Goal: Navigation & Orientation: Find specific page/section

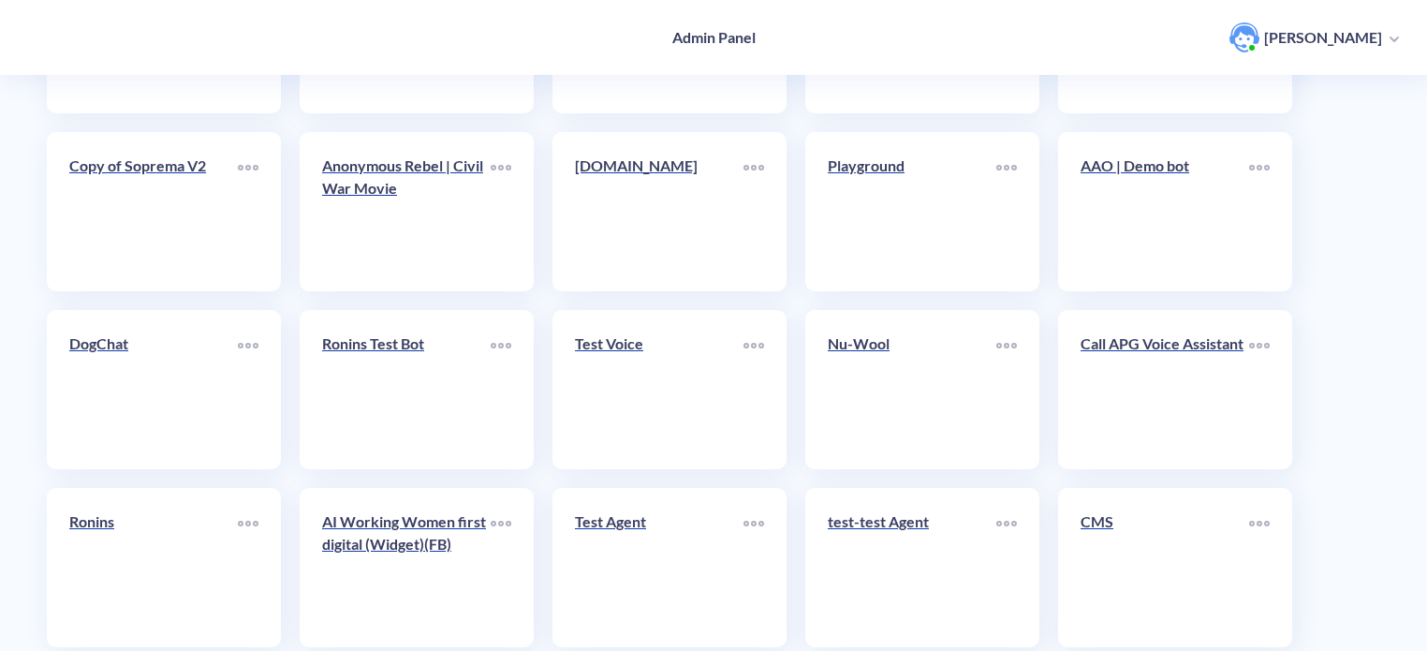
scroll to position [468, 0]
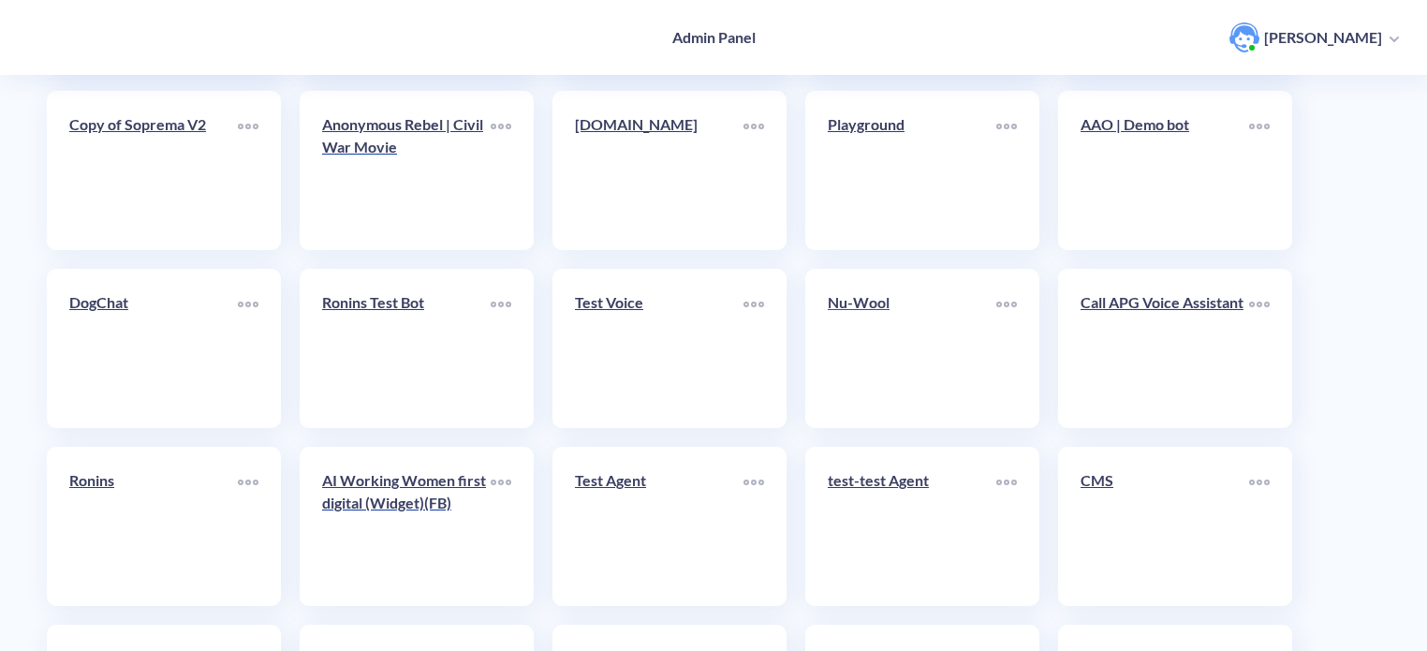
click at [874, 328] on div "Nu-Wool" at bounding box center [912, 309] width 169 height 37
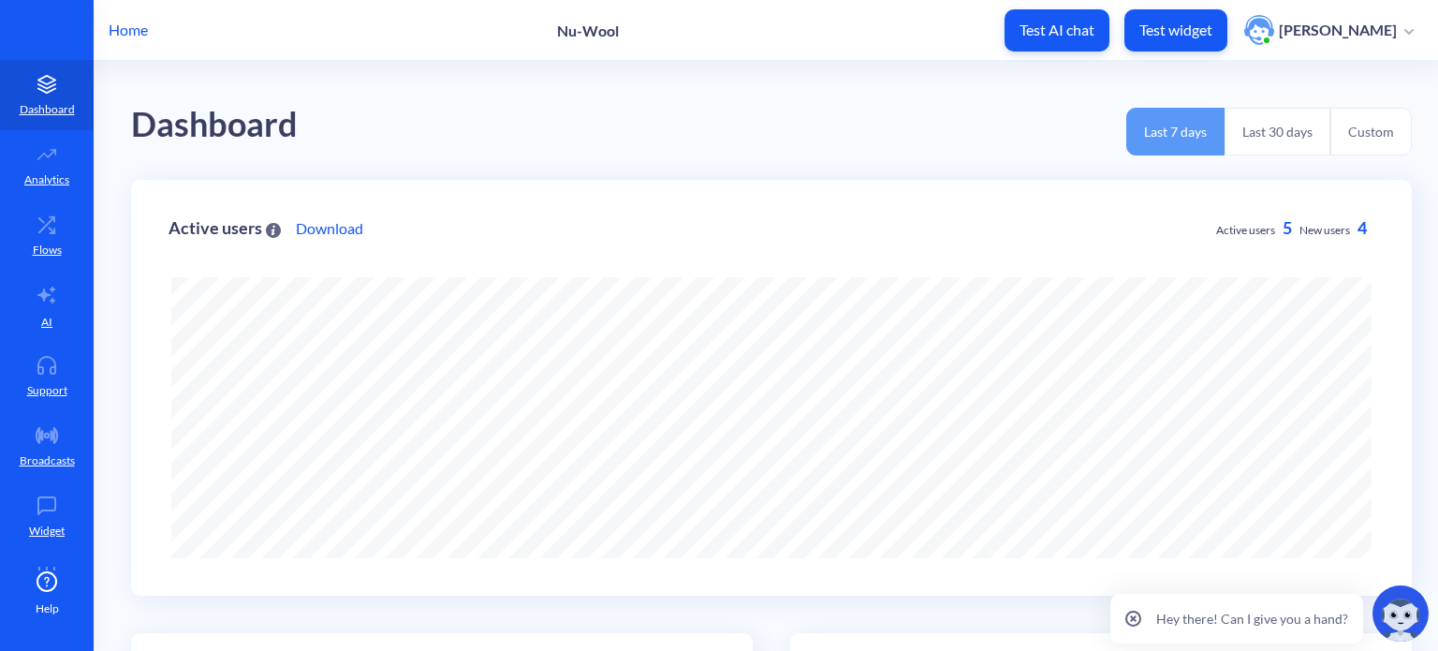
scroll to position [651, 1438]
click at [51, 314] on link "AI" at bounding box center [47, 306] width 94 height 70
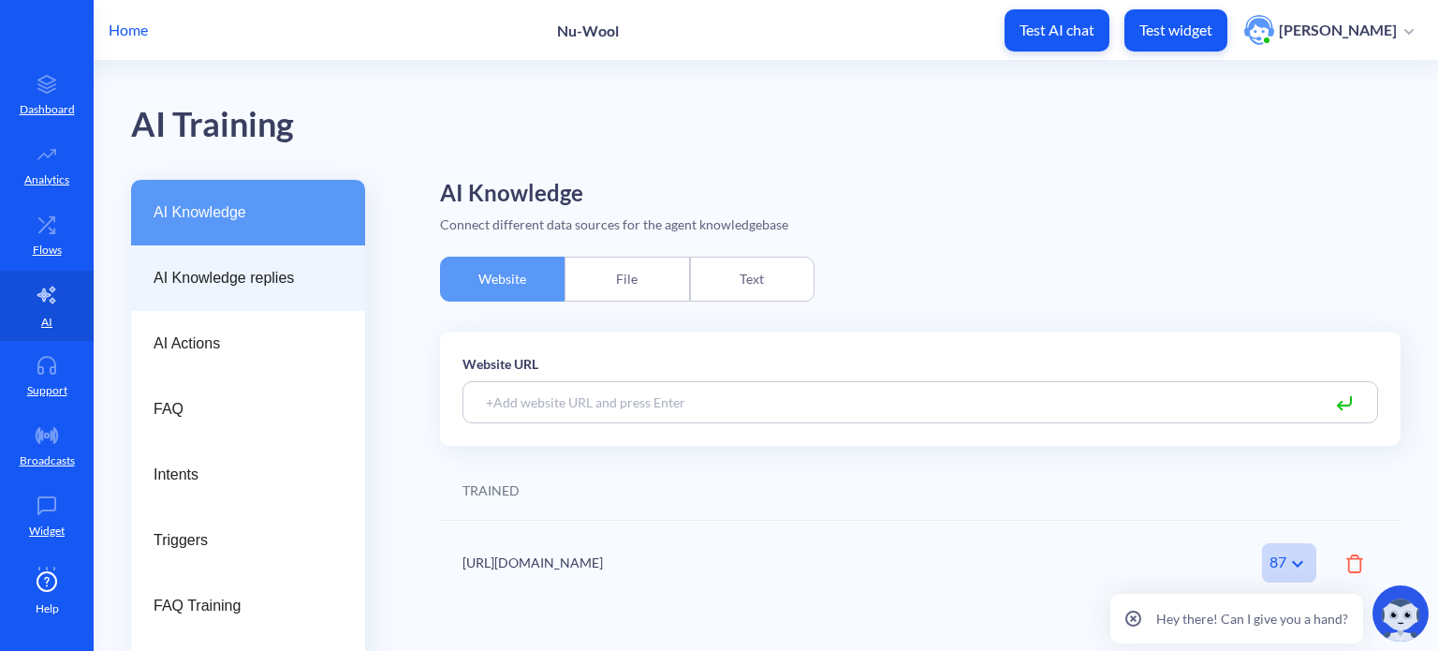
click at [279, 269] on span "AI Knowledge replies" at bounding box center [241, 278] width 174 height 22
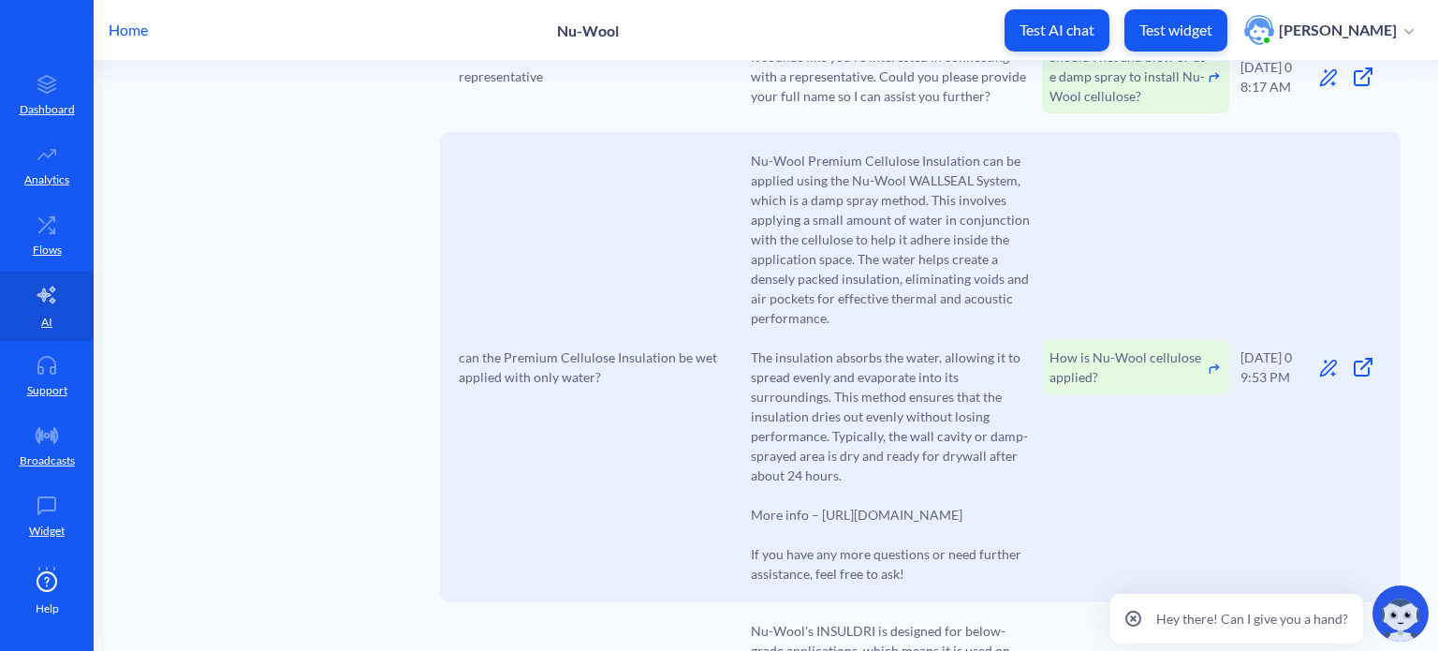
scroll to position [936, 0]
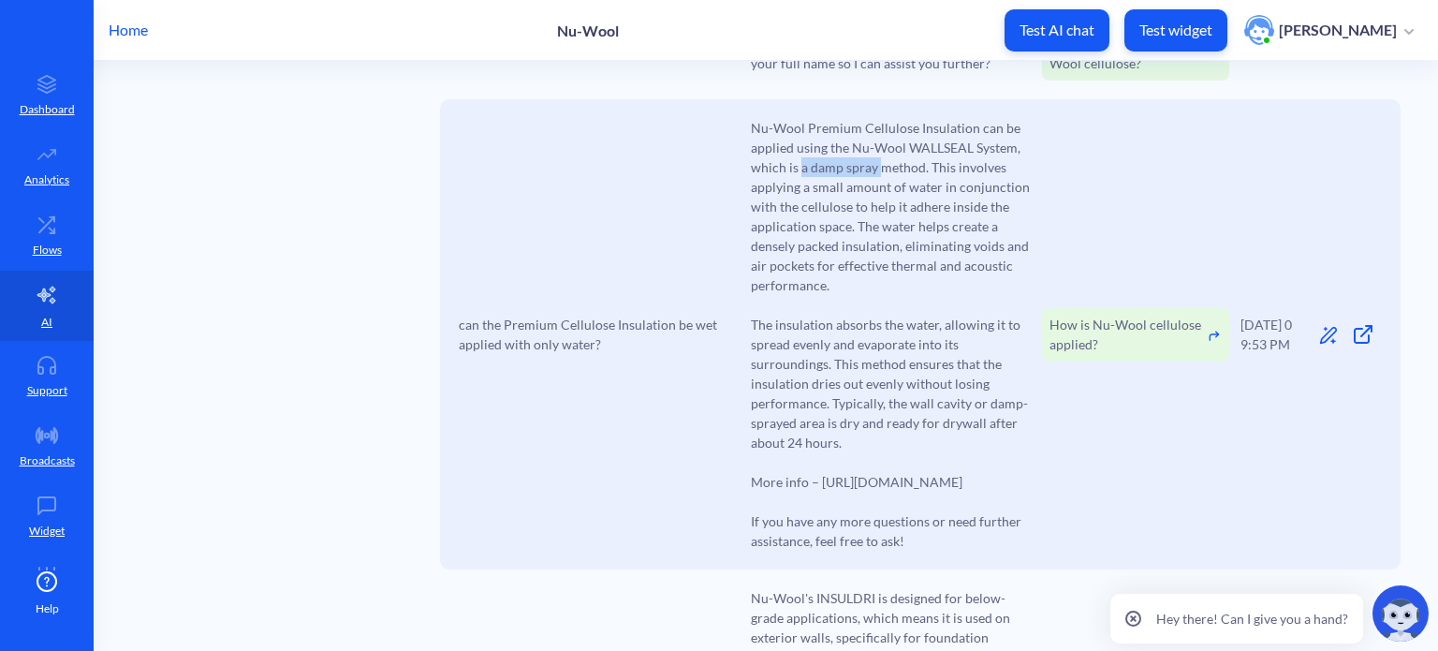
drag, startPoint x: 798, startPoint y: 147, endPoint x: 878, endPoint y: 148, distance: 80.5
click at [878, 148] on span "Nu-Wool Premium Cellulose Insulation can be applied using the Nu-Wool WALLSEAL …" at bounding box center [891, 334] width 281 height 433
click at [829, 170] on span "Nu-Wool Premium Cellulose Insulation can be applied using the Nu-Wool WALLSEAL …" at bounding box center [891, 334] width 281 height 433
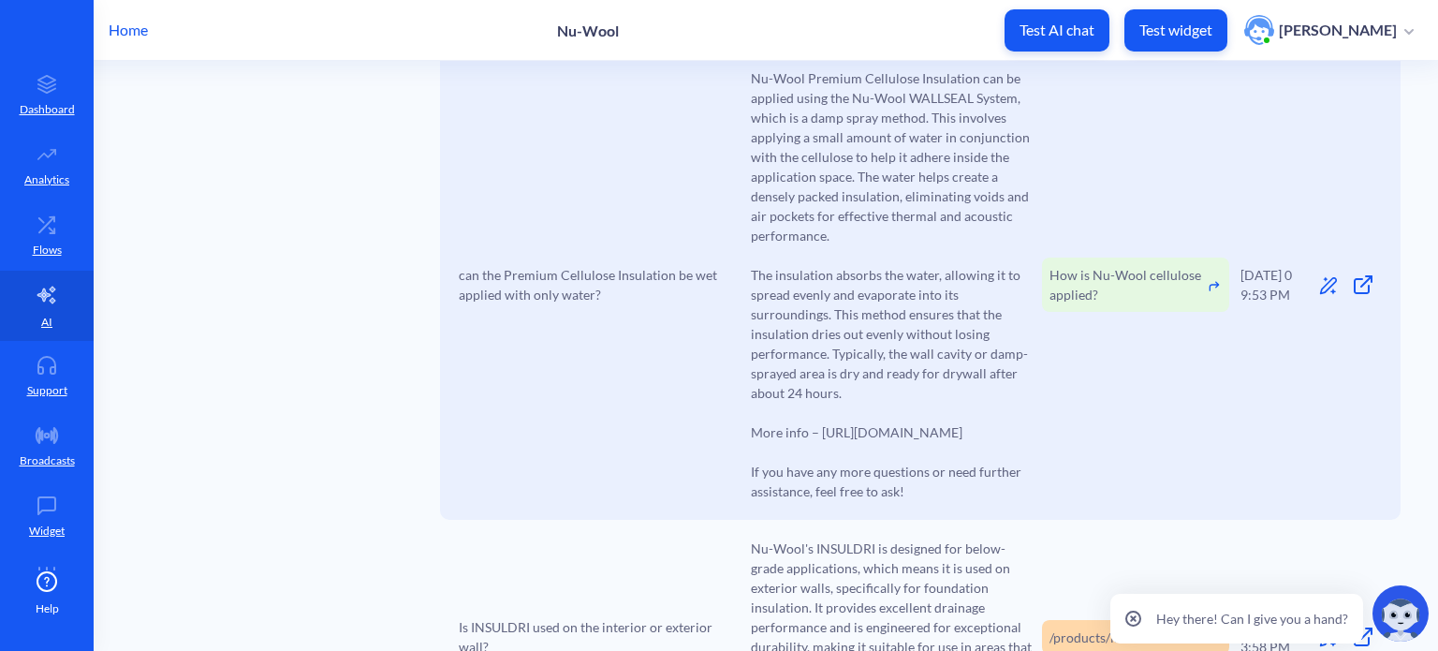
scroll to position [1030, 0]
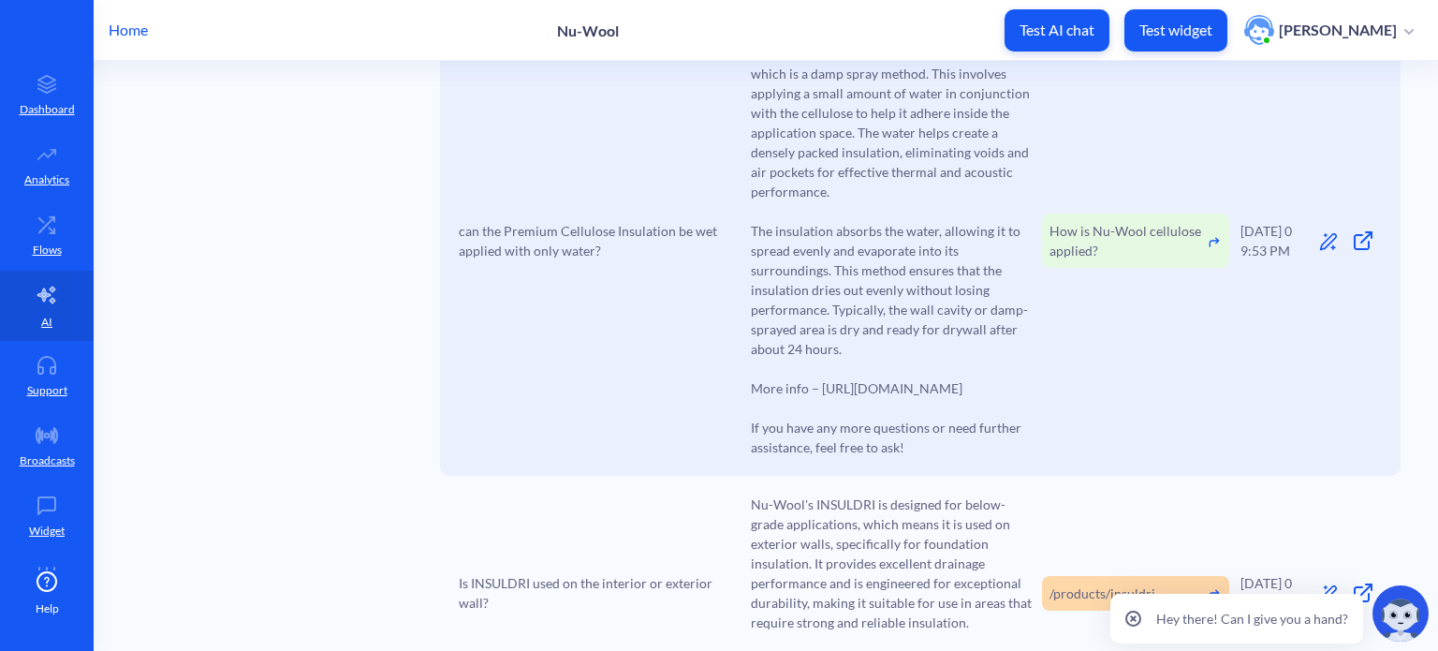
click at [1361, 240] on icon at bounding box center [1366, 237] width 10 height 10
click at [1136, 620] on icon at bounding box center [1133, 618] width 5 height 5
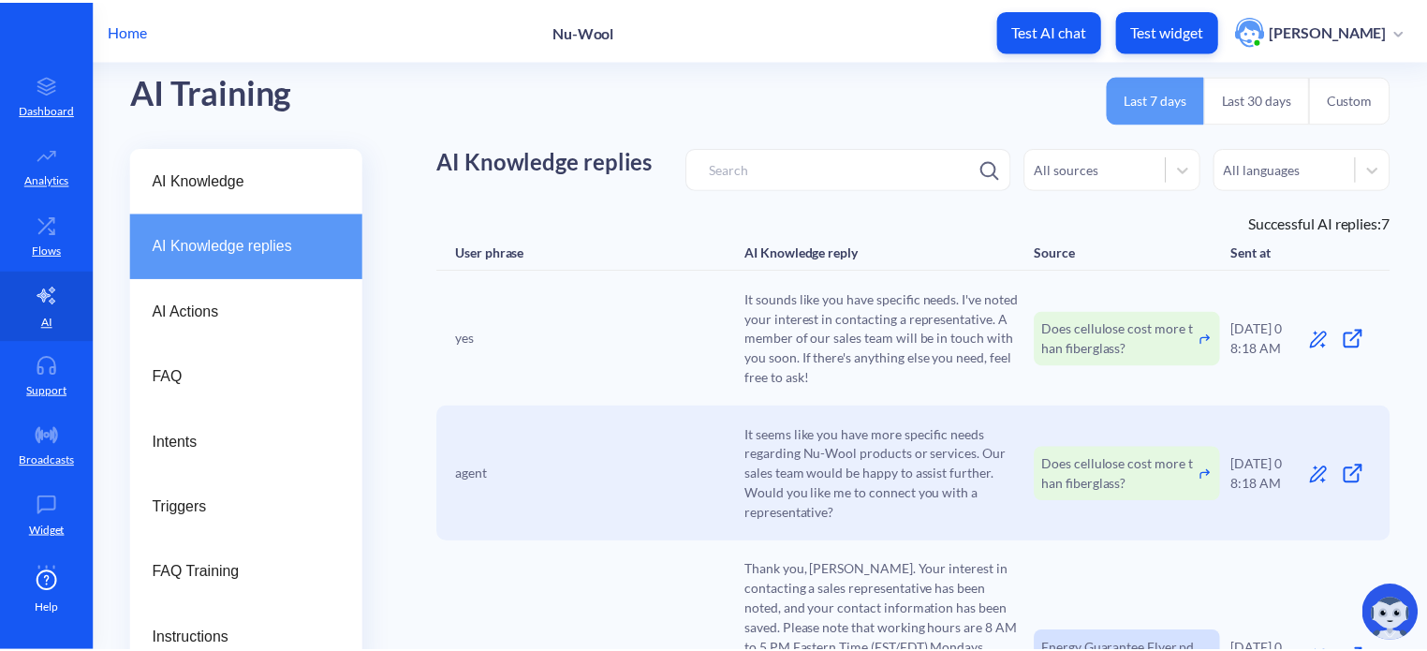
scroll to position [0, 0]
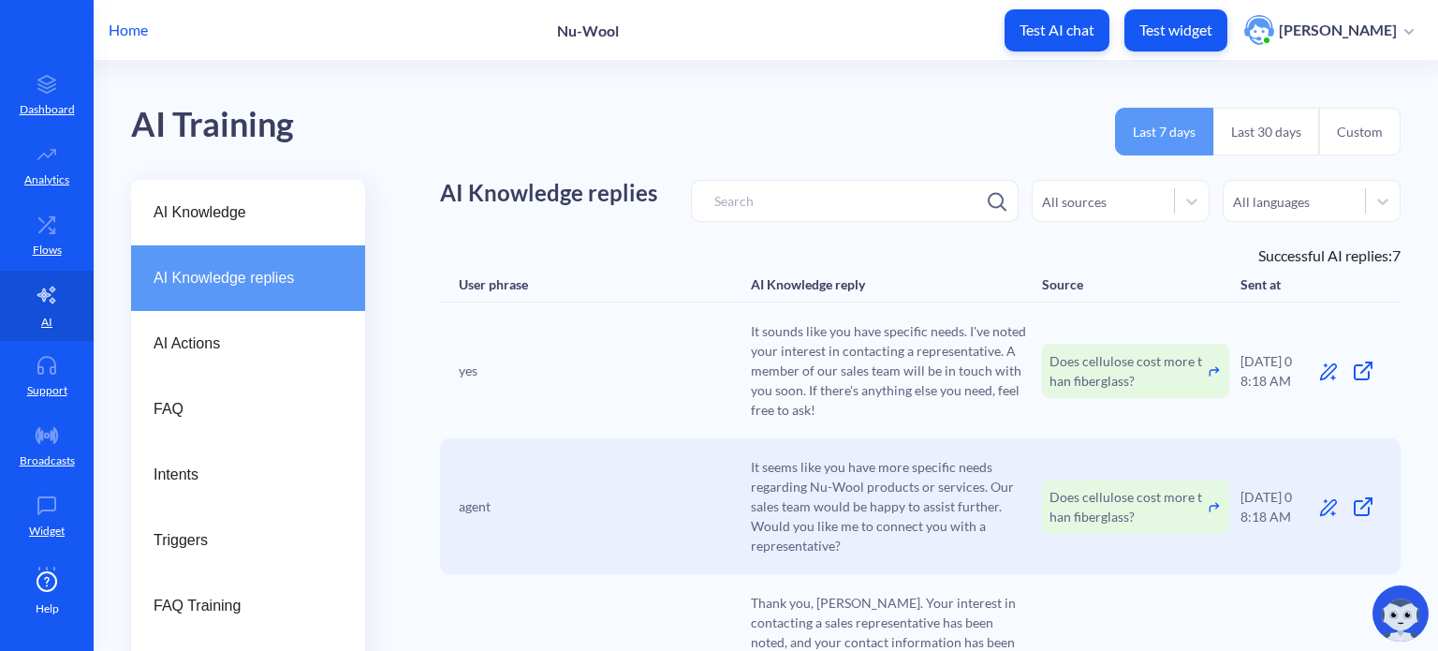
click at [142, 31] on p "Home" at bounding box center [128, 30] width 39 height 22
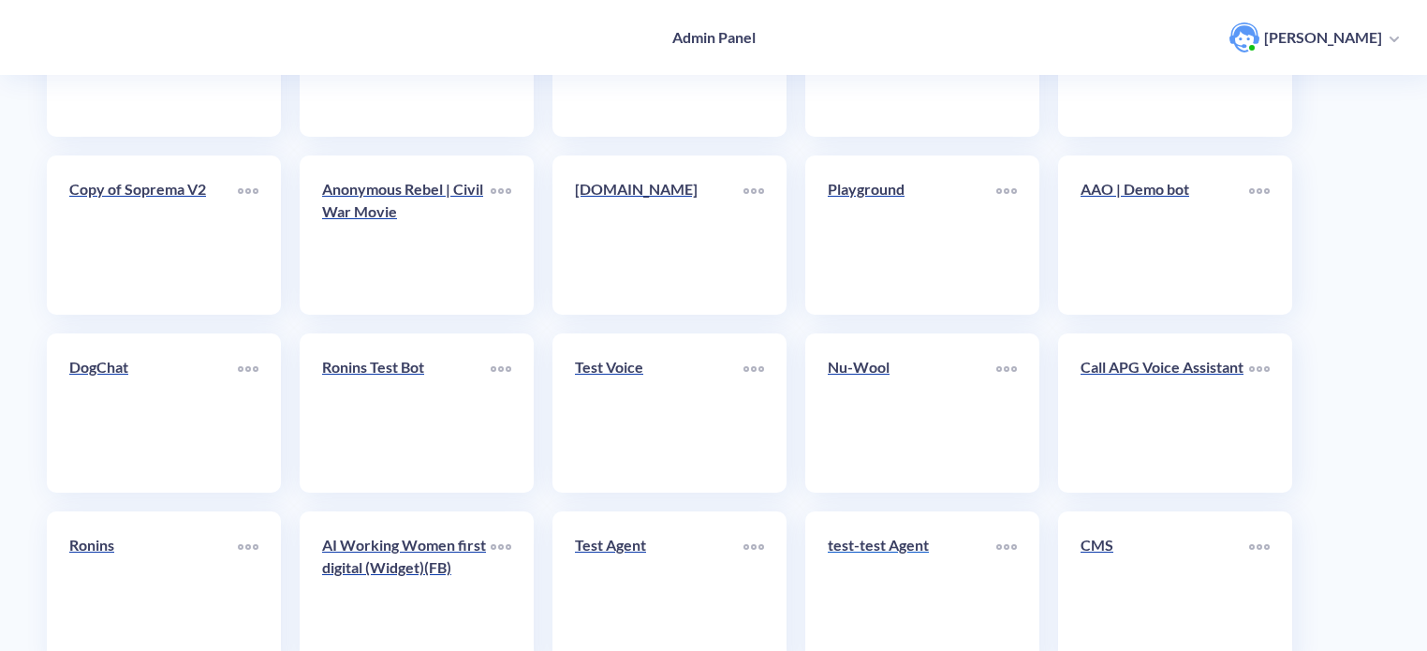
scroll to position [468, 0]
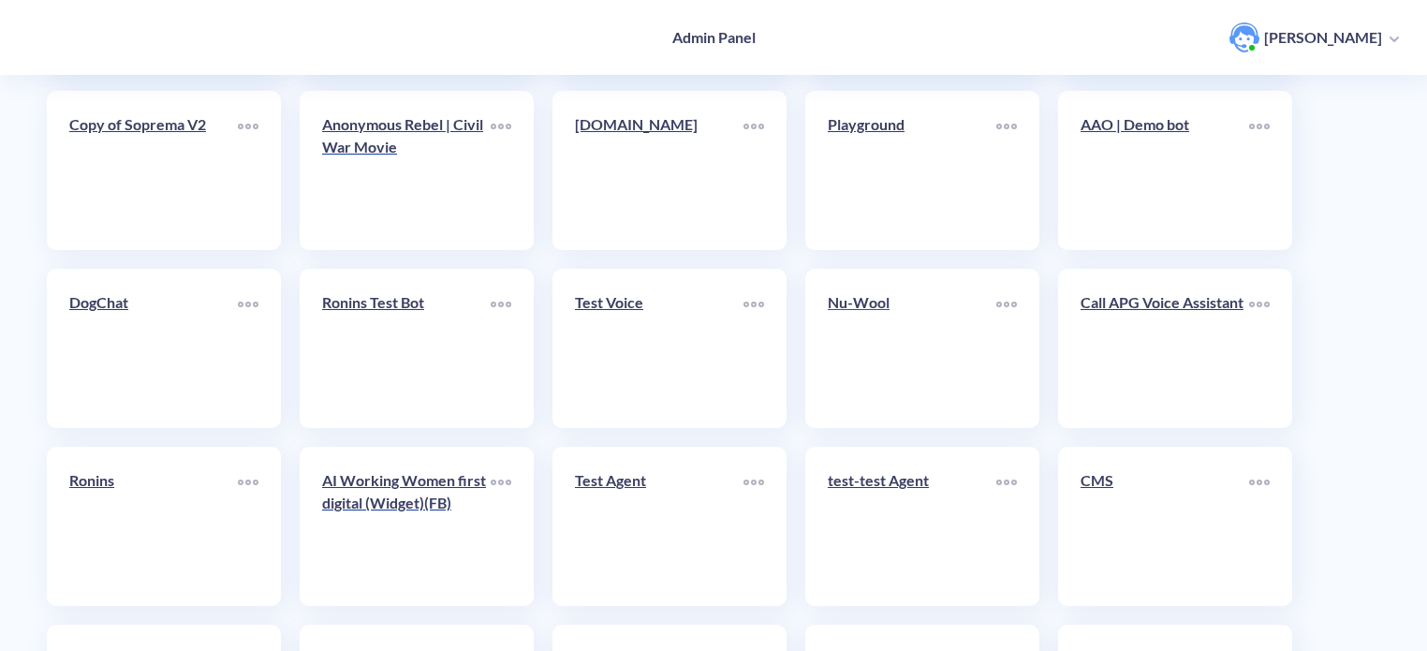
click at [884, 364] on link "Nu-Wool" at bounding box center [912, 348] width 169 height 114
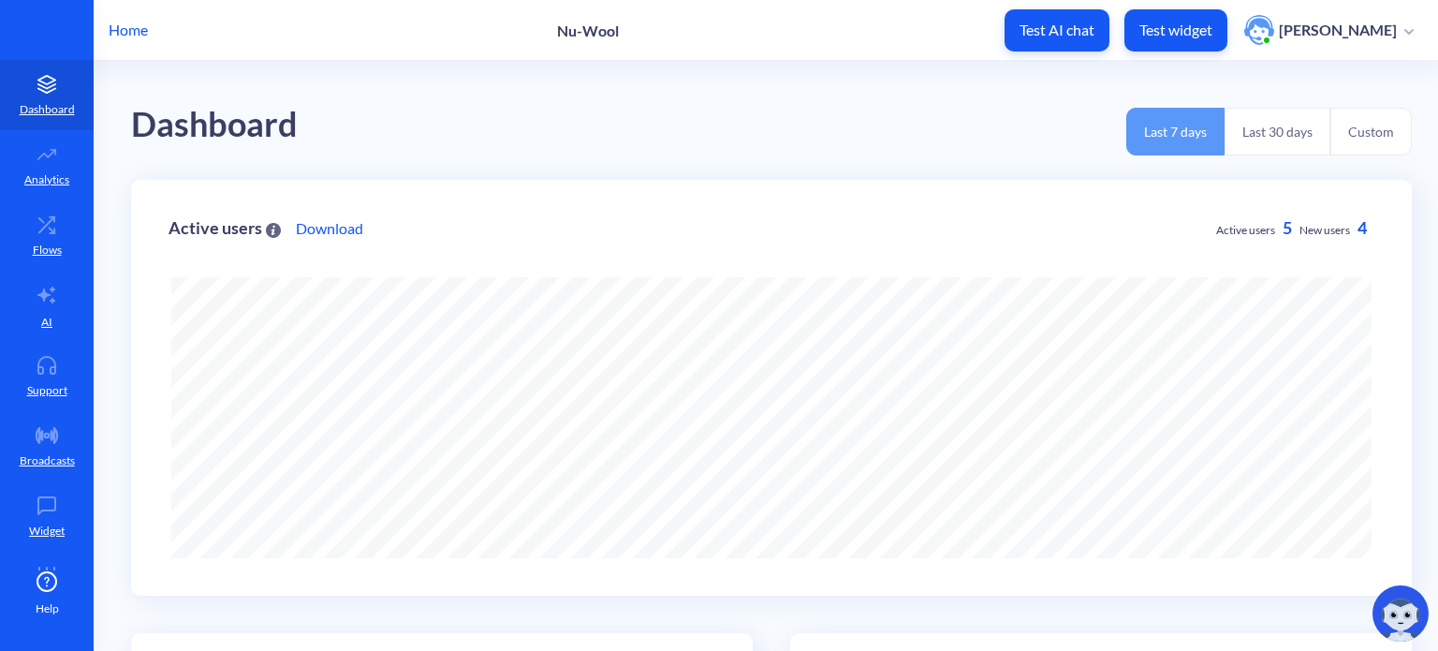
click at [1277, 144] on button "Last 30 days" at bounding box center [1278, 132] width 106 height 48
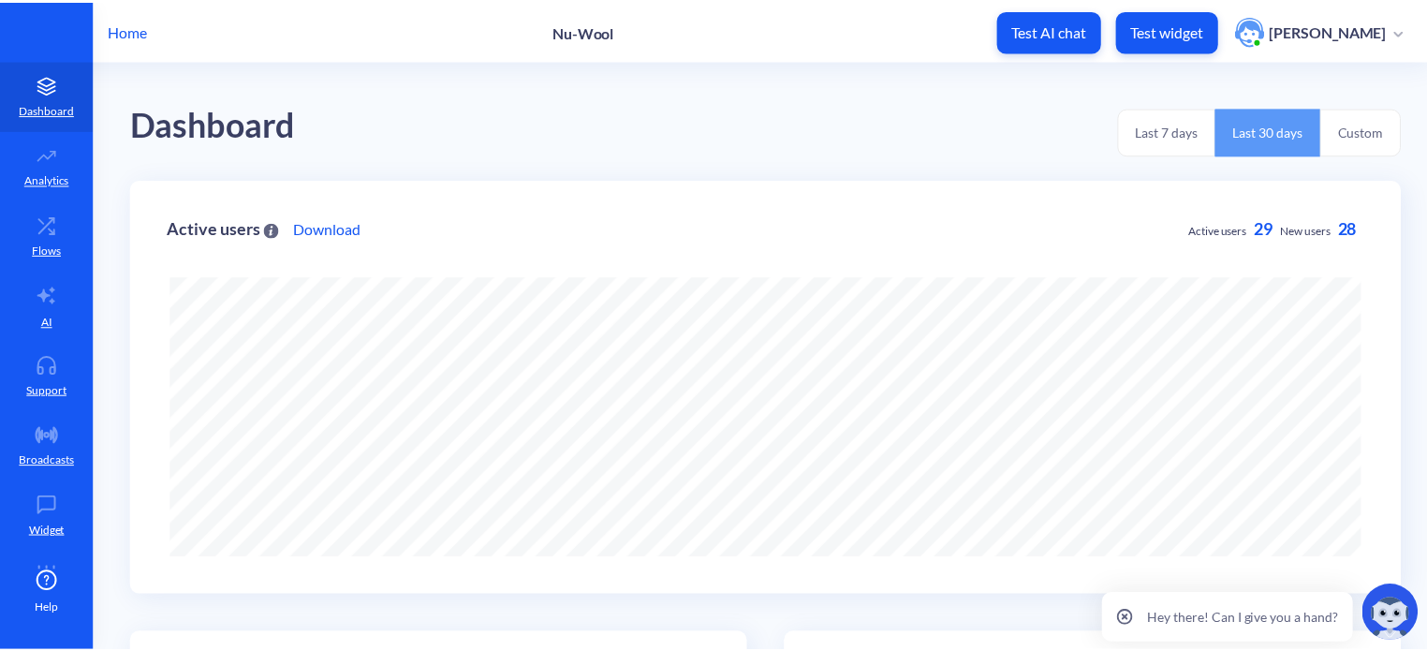
scroll to position [651, 1438]
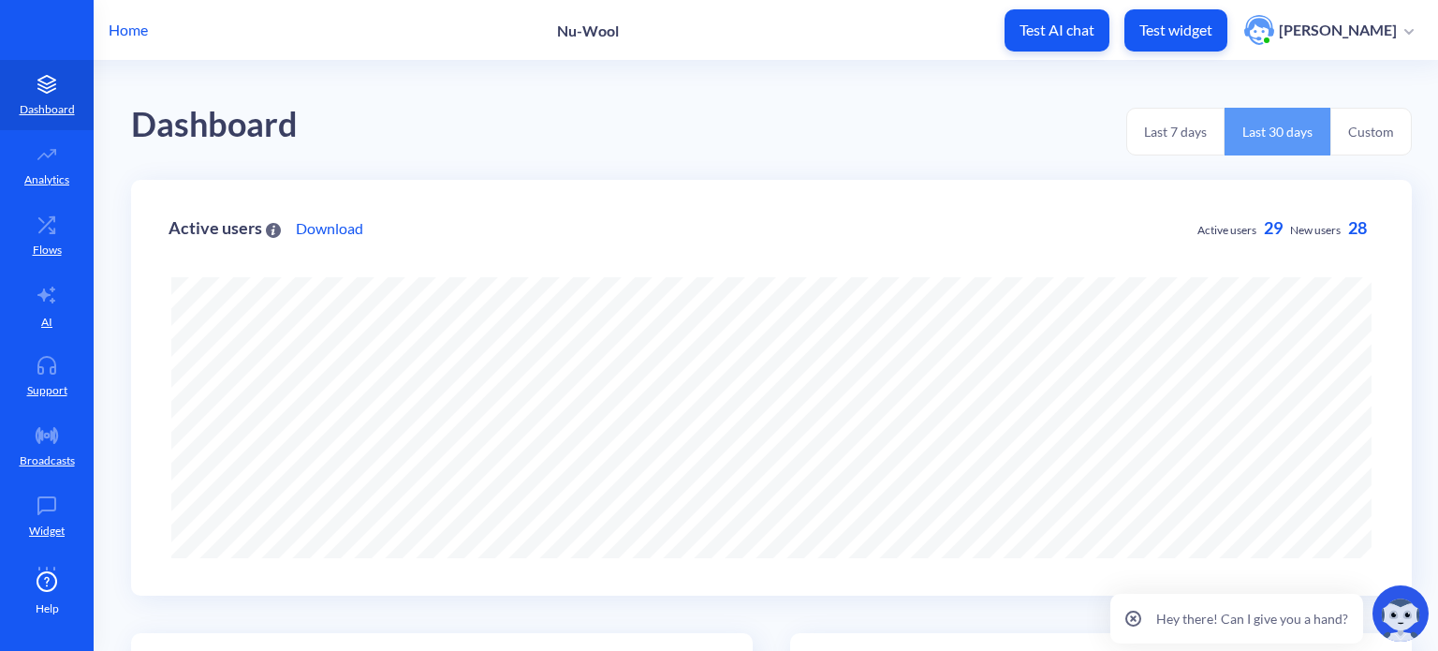
click at [112, 33] on p "Home" at bounding box center [128, 30] width 39 height 22
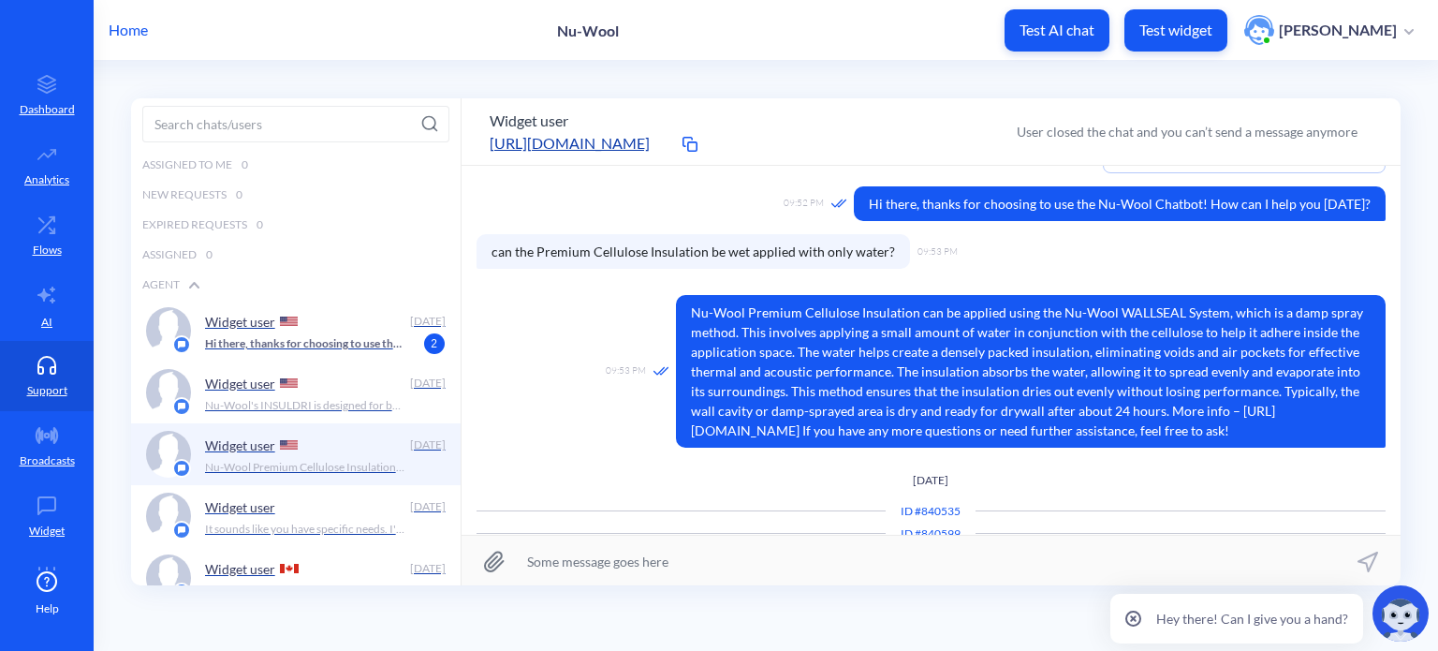
scroll to position [303, 0]
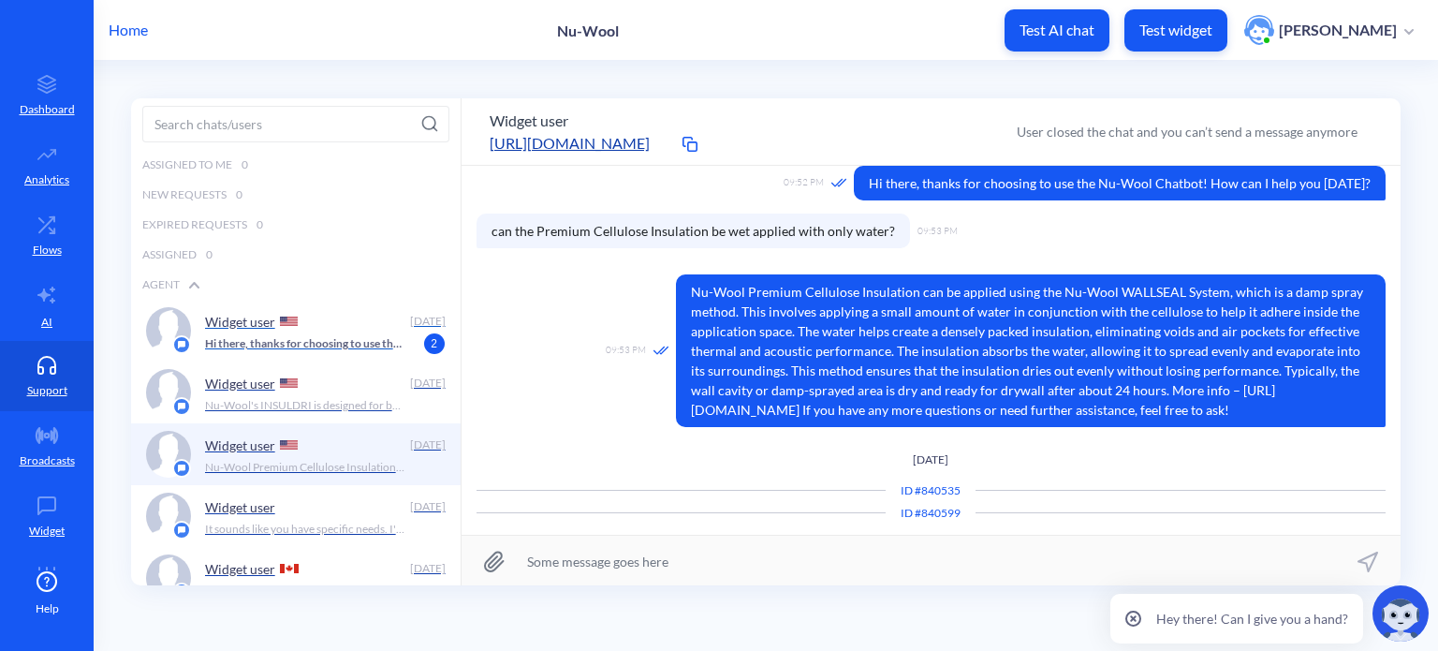
click at [308, 345] on p "Hi there, thanks for choosing to use the Nu-Wool Chatbot! How can I help you to…" at bounding box center [305, 343] width 201 height 17
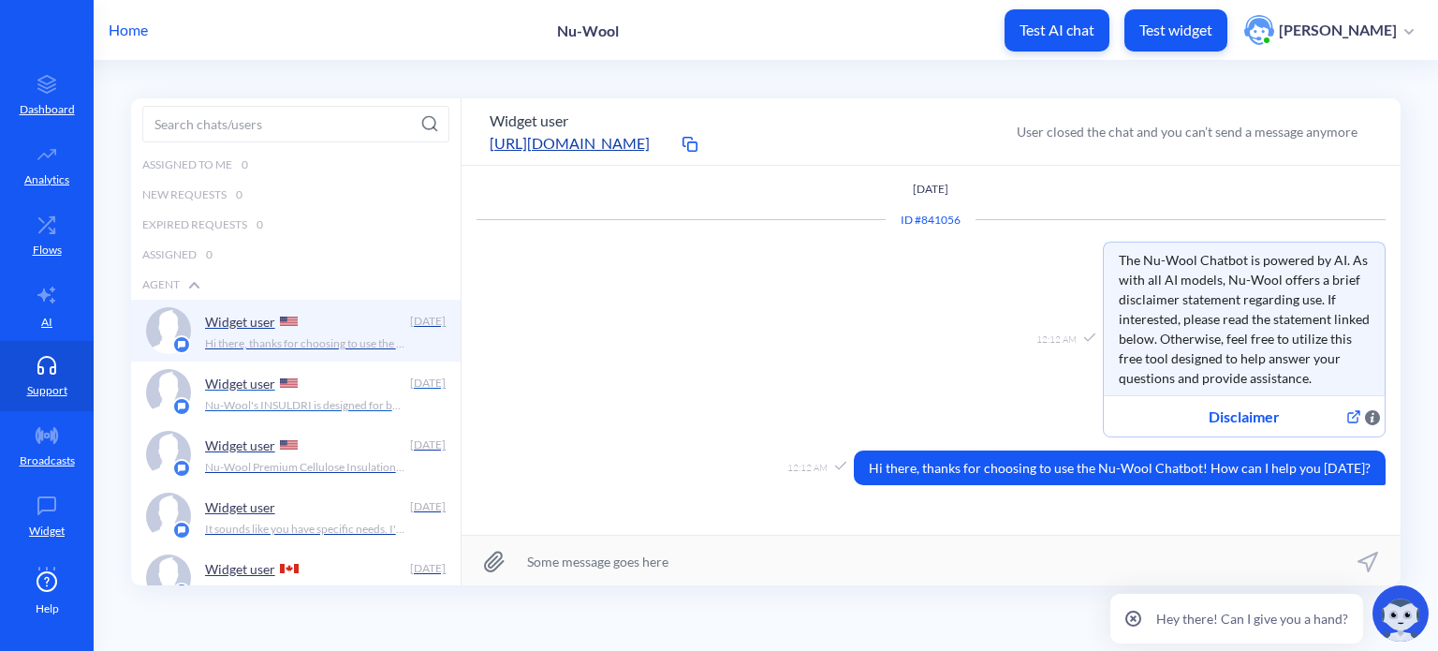
click at [228, 383] on p "Widget user" at bounding box center [240, 383] width 70 height 16
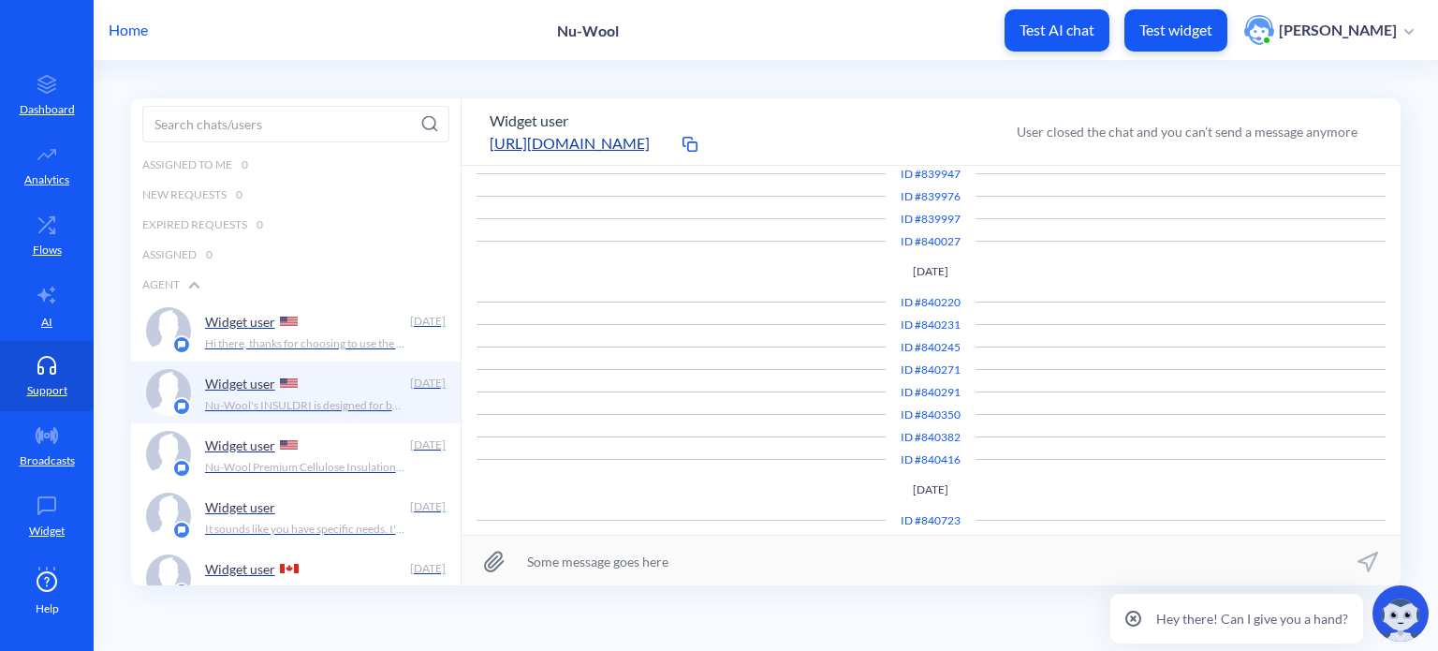
scroll to position [680, 0]
click at [239, 329] on div "Widget user" at bounding box center [304, 321] width 198 height 28
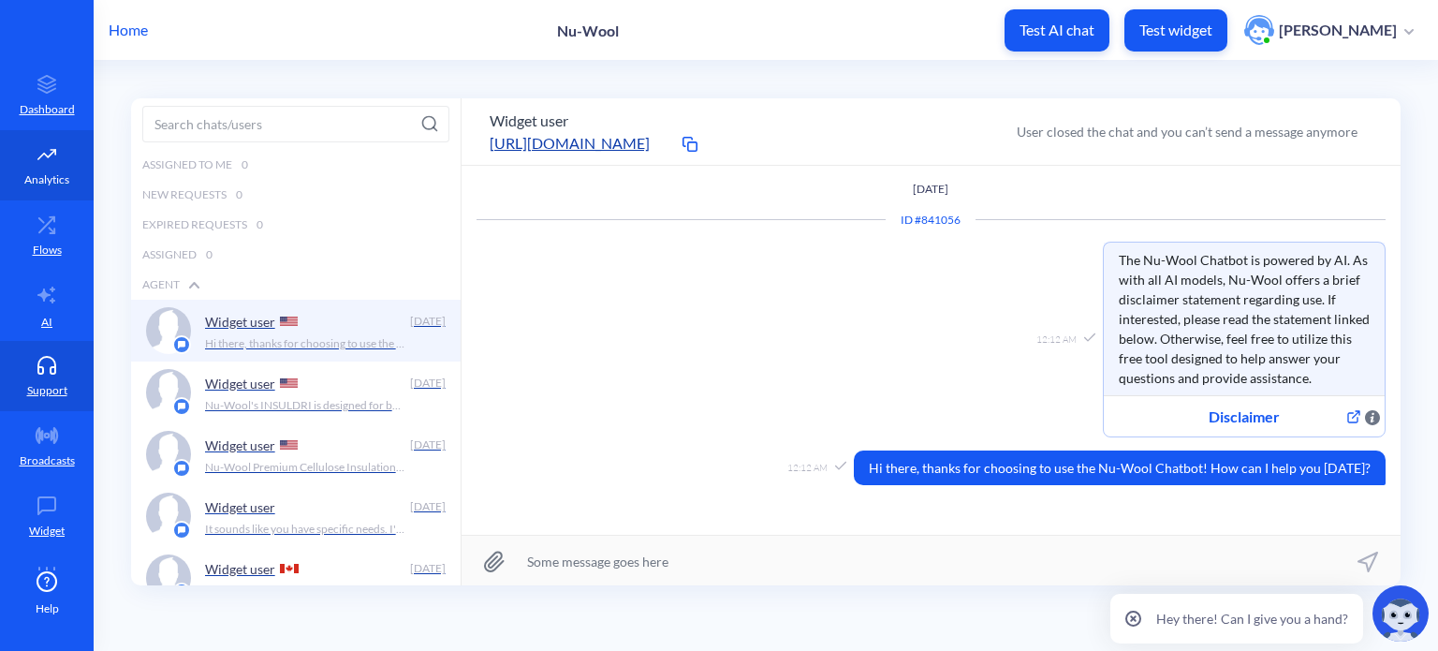
click at [49, 165] on link "Analytics" at bounding box center [47, 165] width 94 height 70
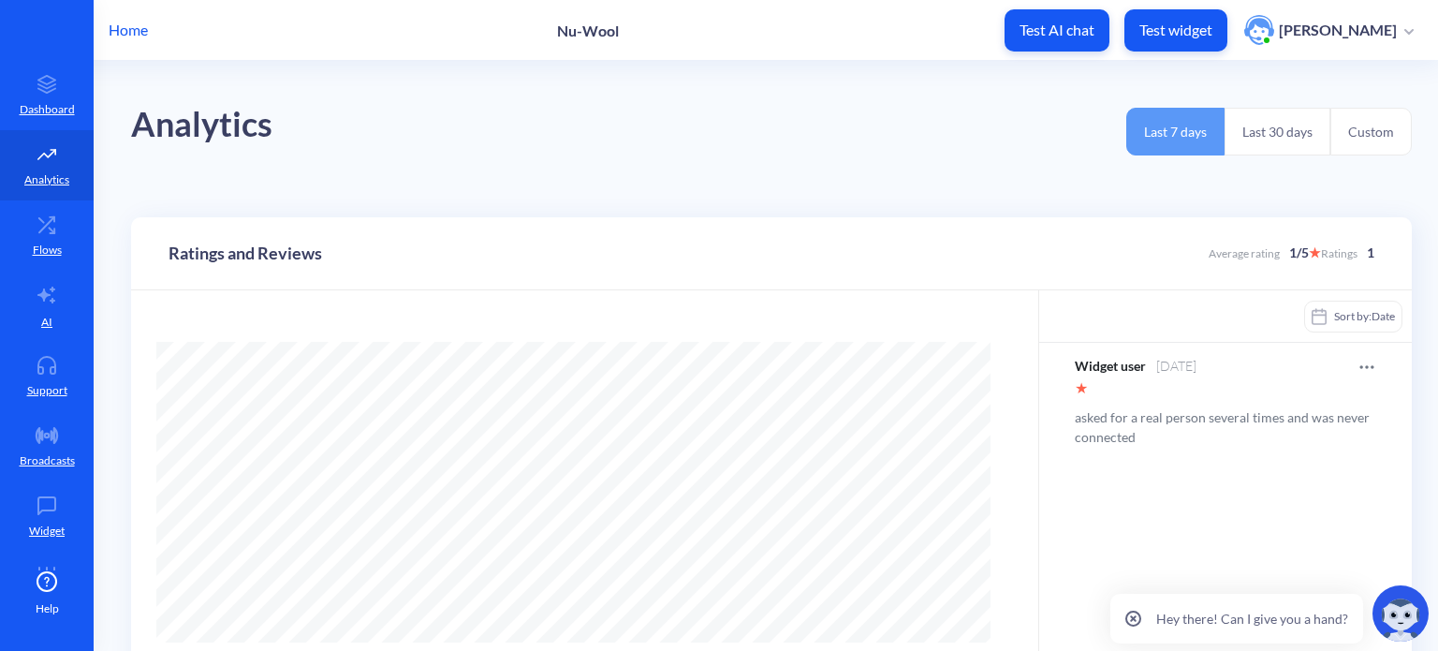
scroll to position [187, 0]
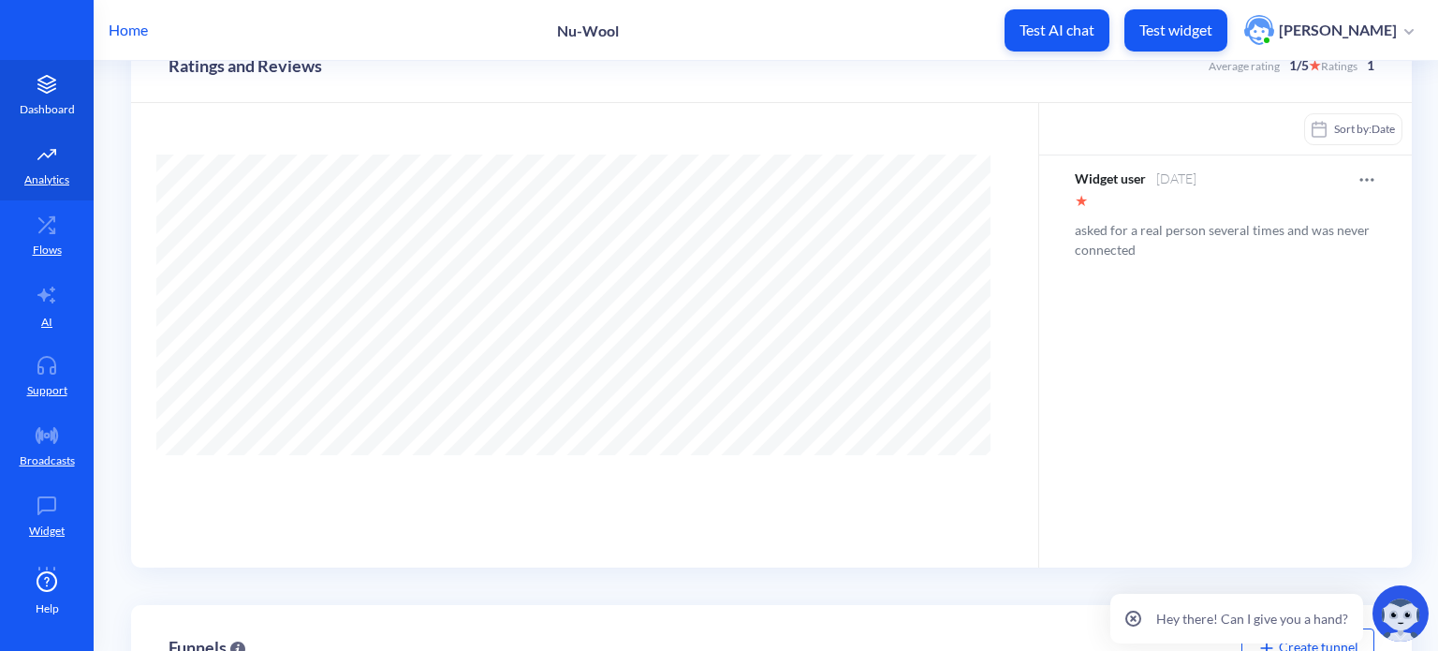
click at [66, 104] on p "Dashboard" at bounding box center [47, 109] width 55 height 17
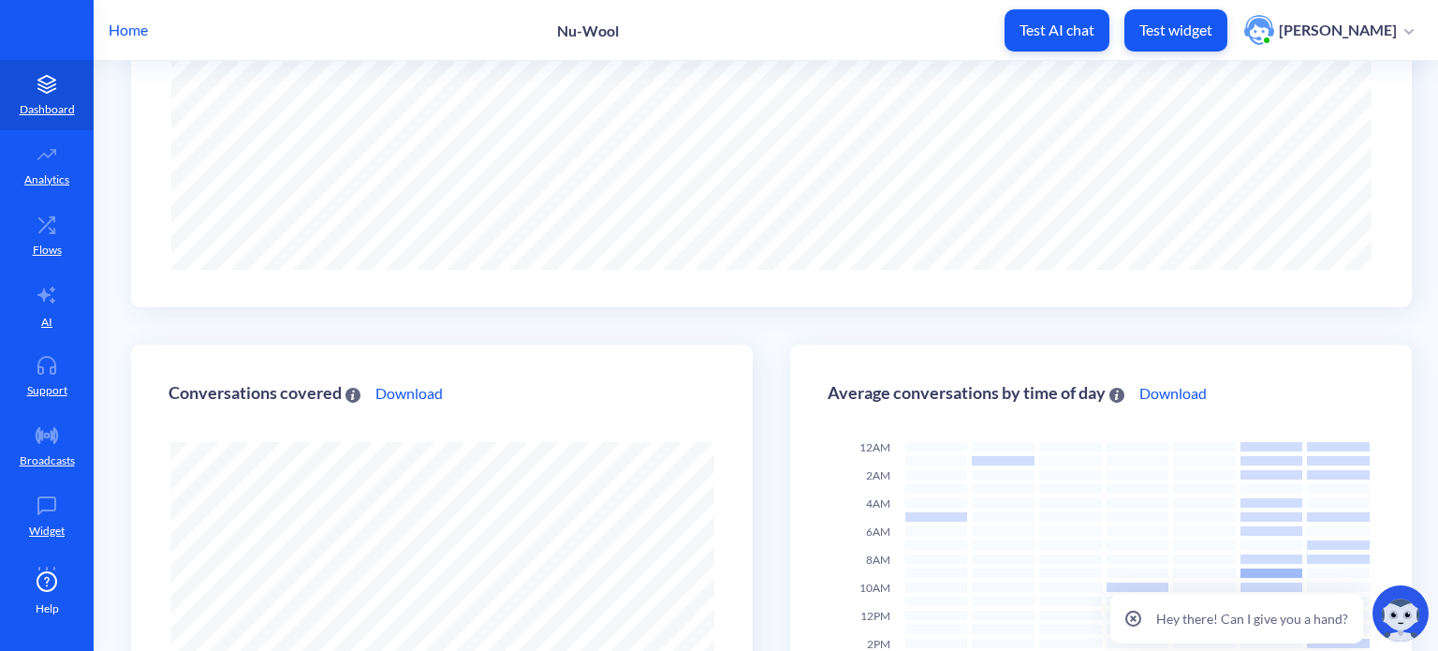
scroll to position [315, 0]
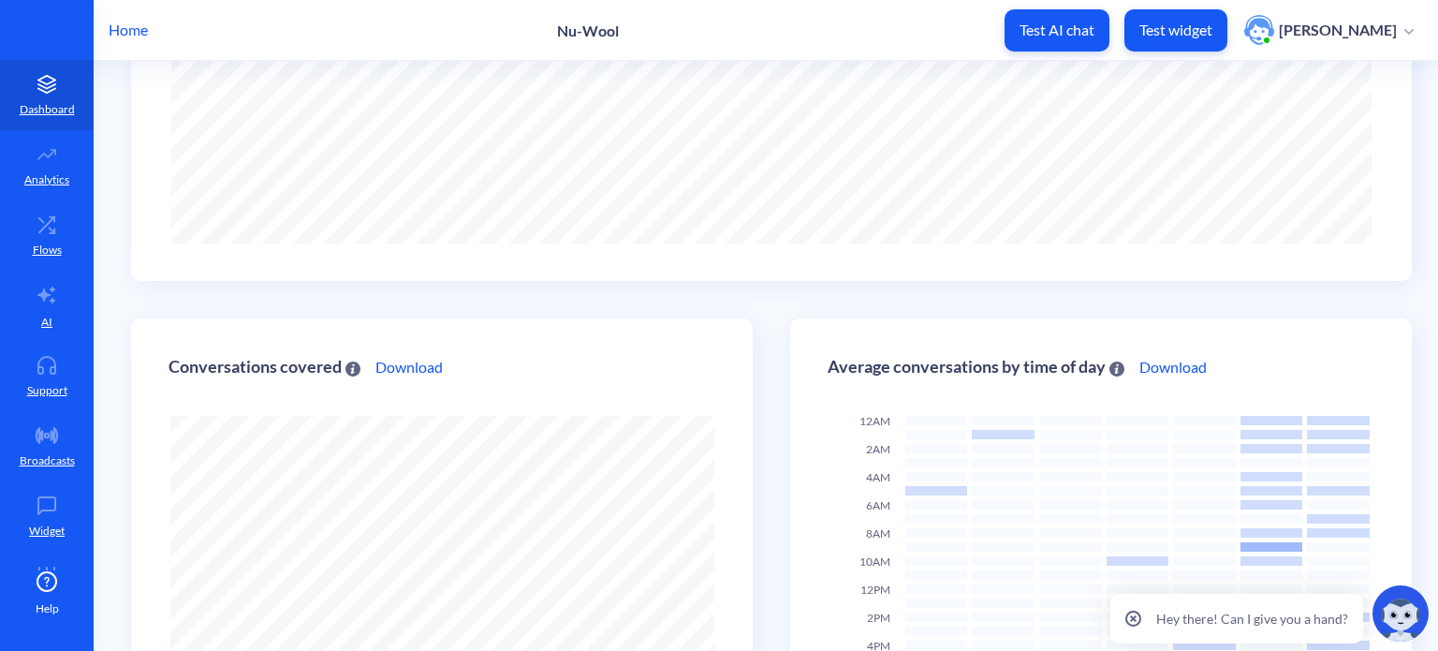
click at [1135, 616] on icon at bounding box center [1133, 618] width 5 height 5
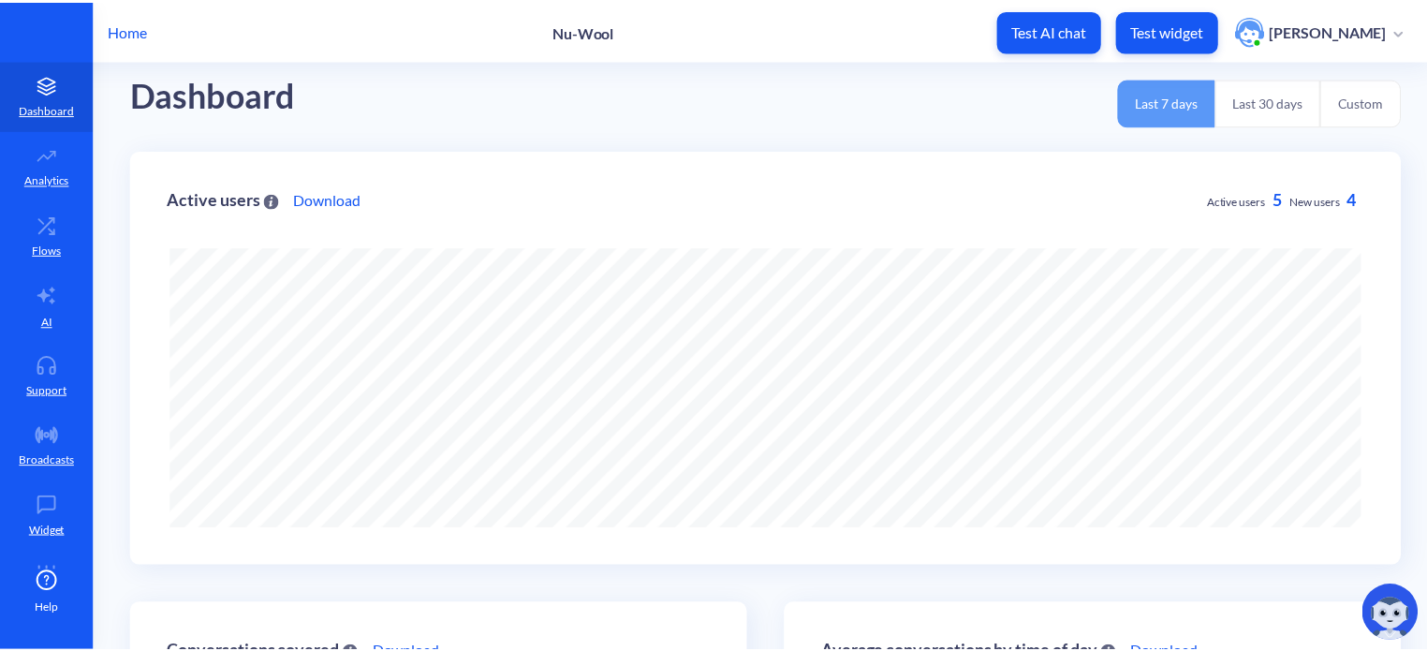
scroll to position [0, 0]
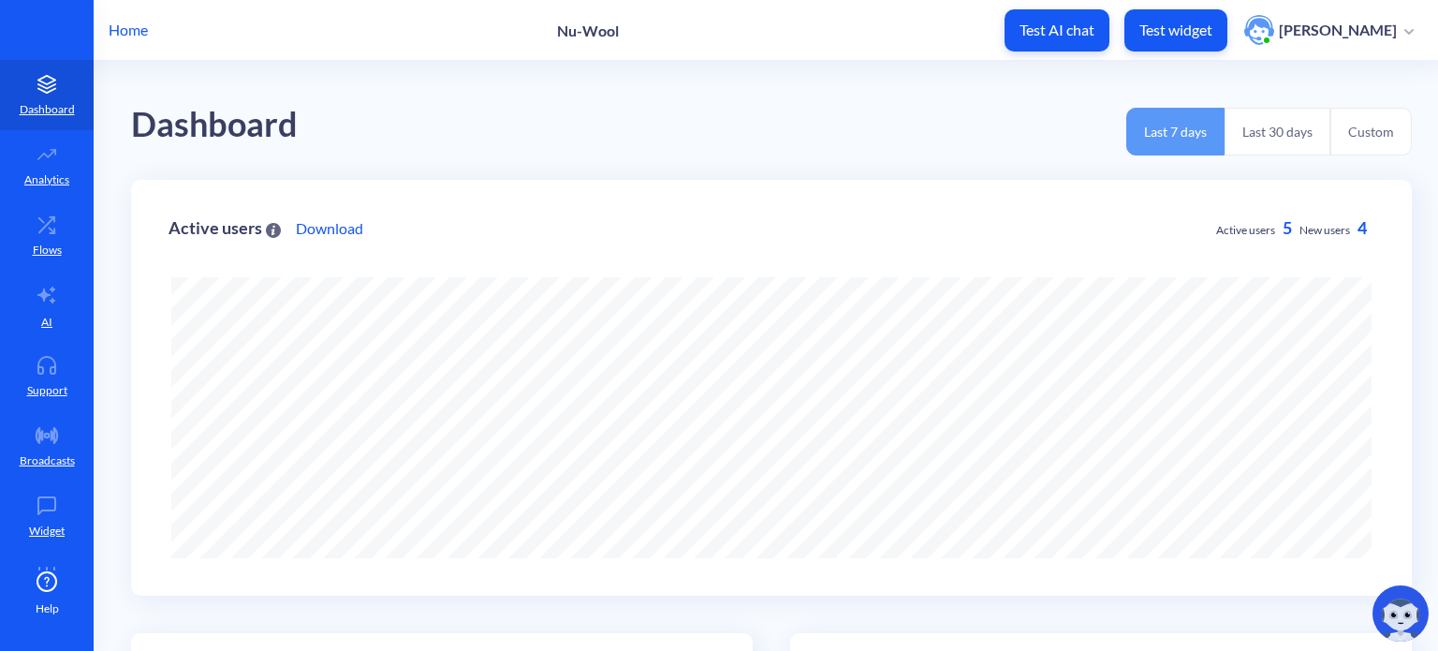
click at [130, 31] on p "Home" at bounding box center [128, 30] width 39 height 22
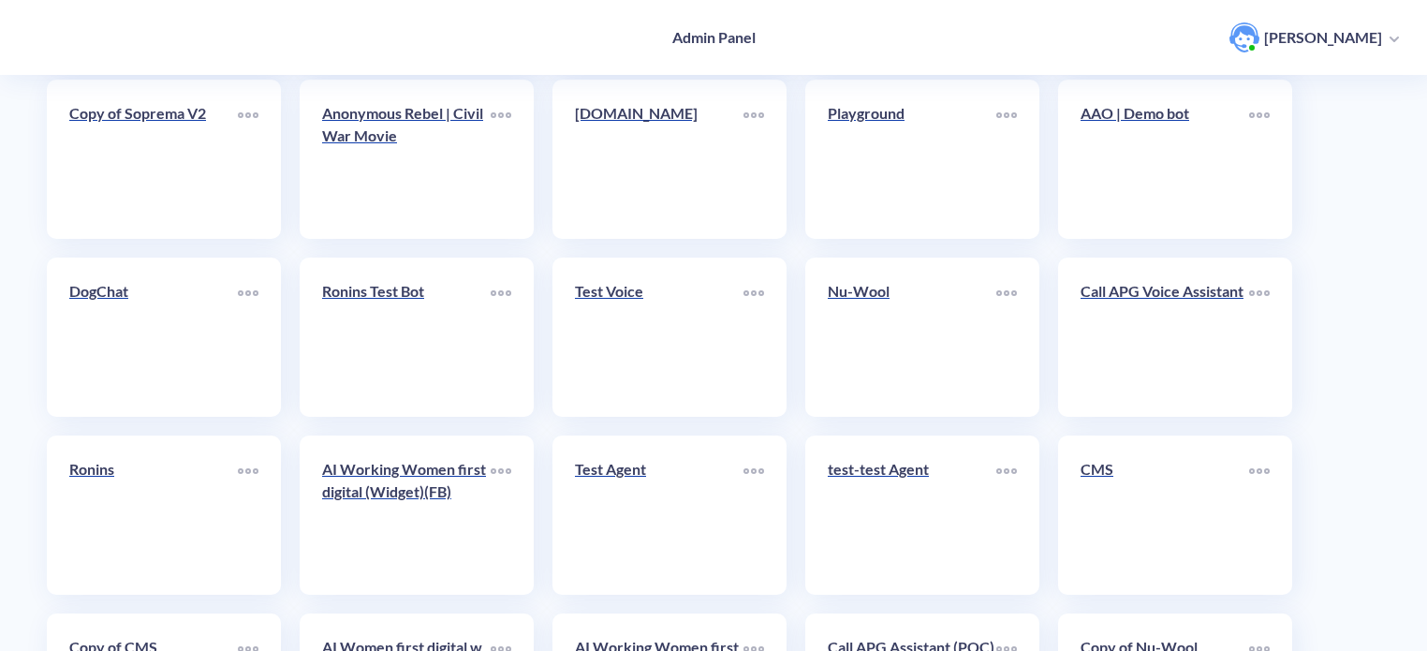
scroll to position [648, 0]
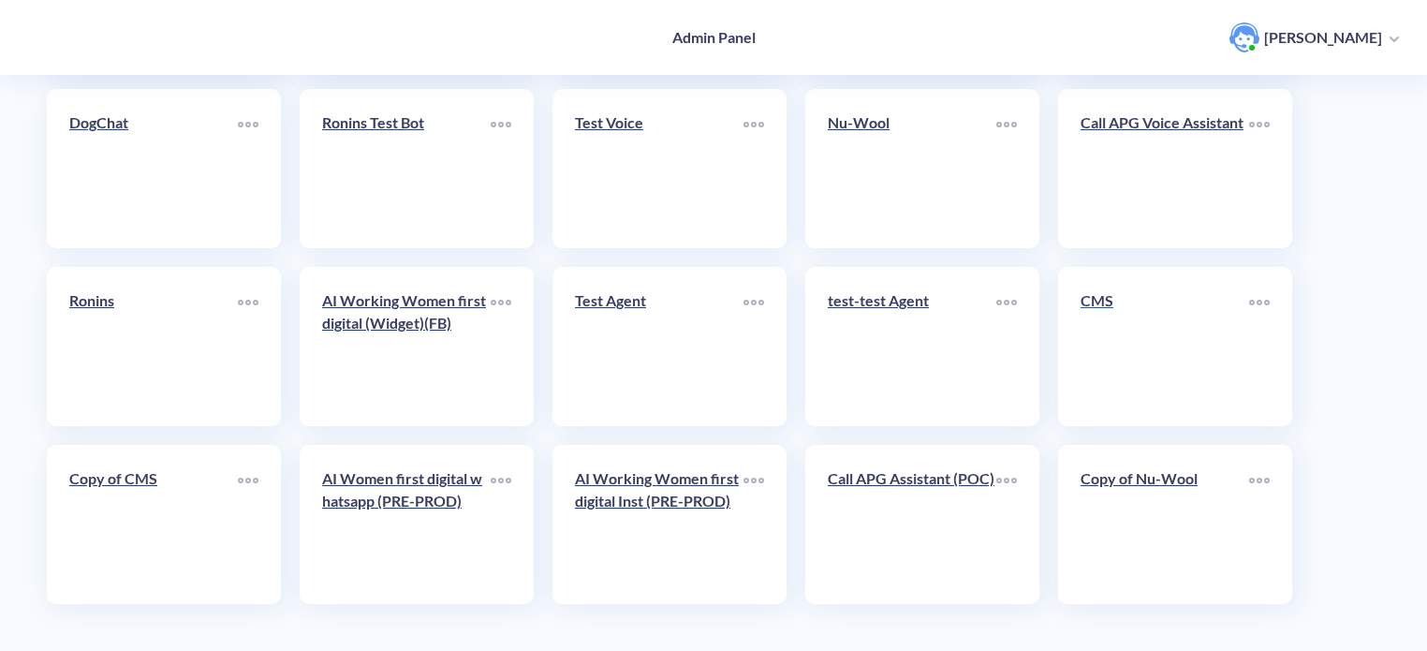
click at [1119, 351] on link "CMS" at bounding box center [1164, 346] width 169 height 114
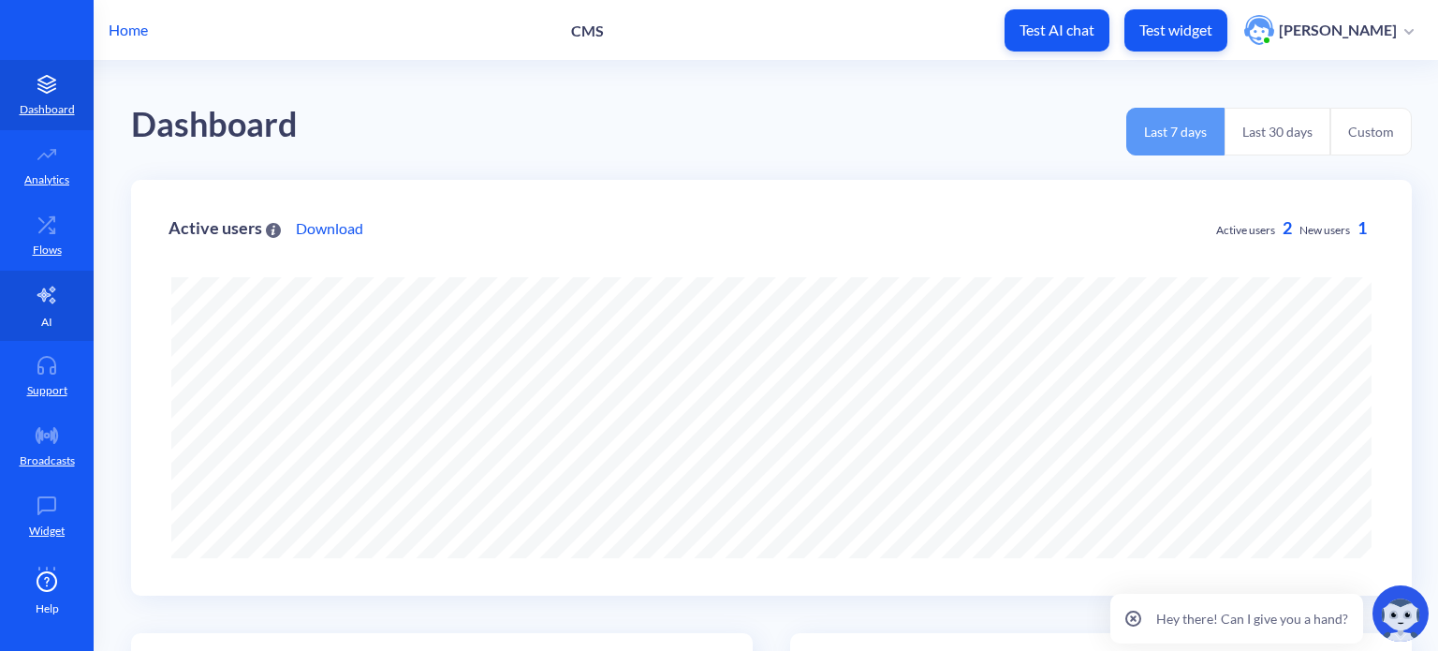
click at [47, 301] on icon at bounding box center [46, 294] width 18 height 17
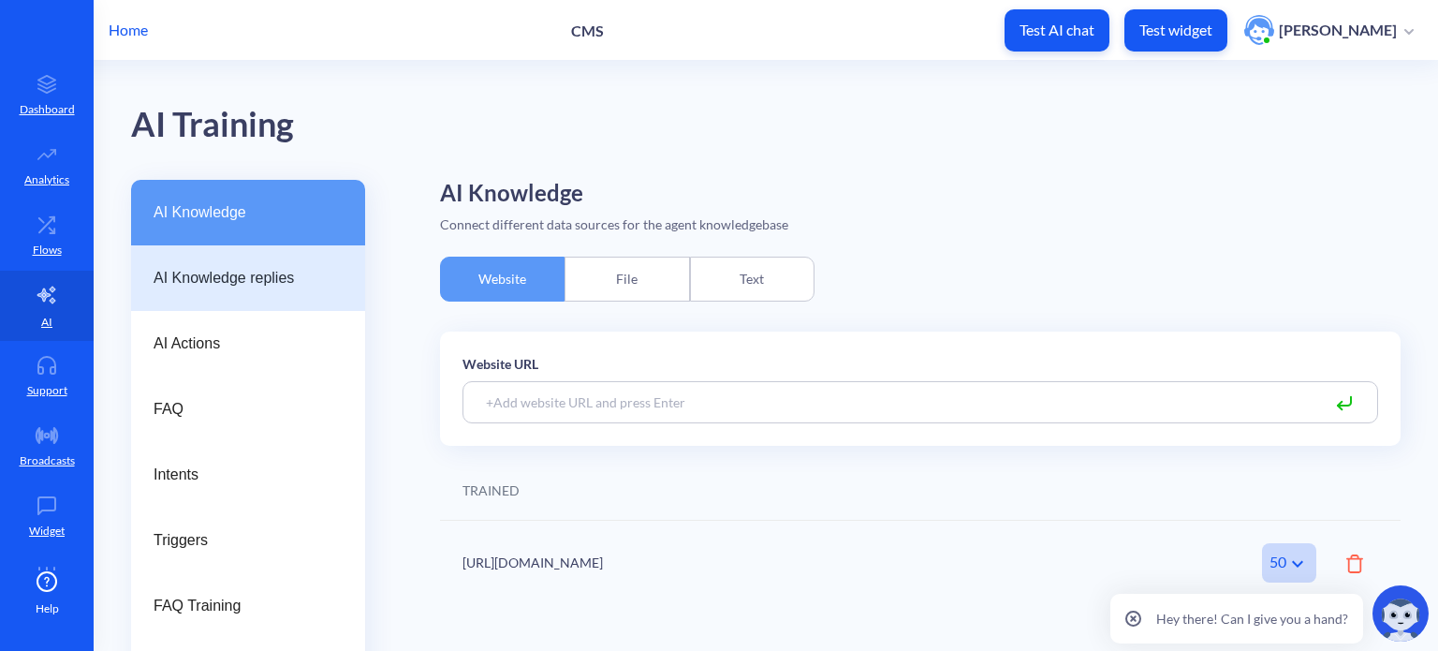
click at [230, 286] on span "AI Knowledge replies" at bounding box center [241, 278] width 174 height 22
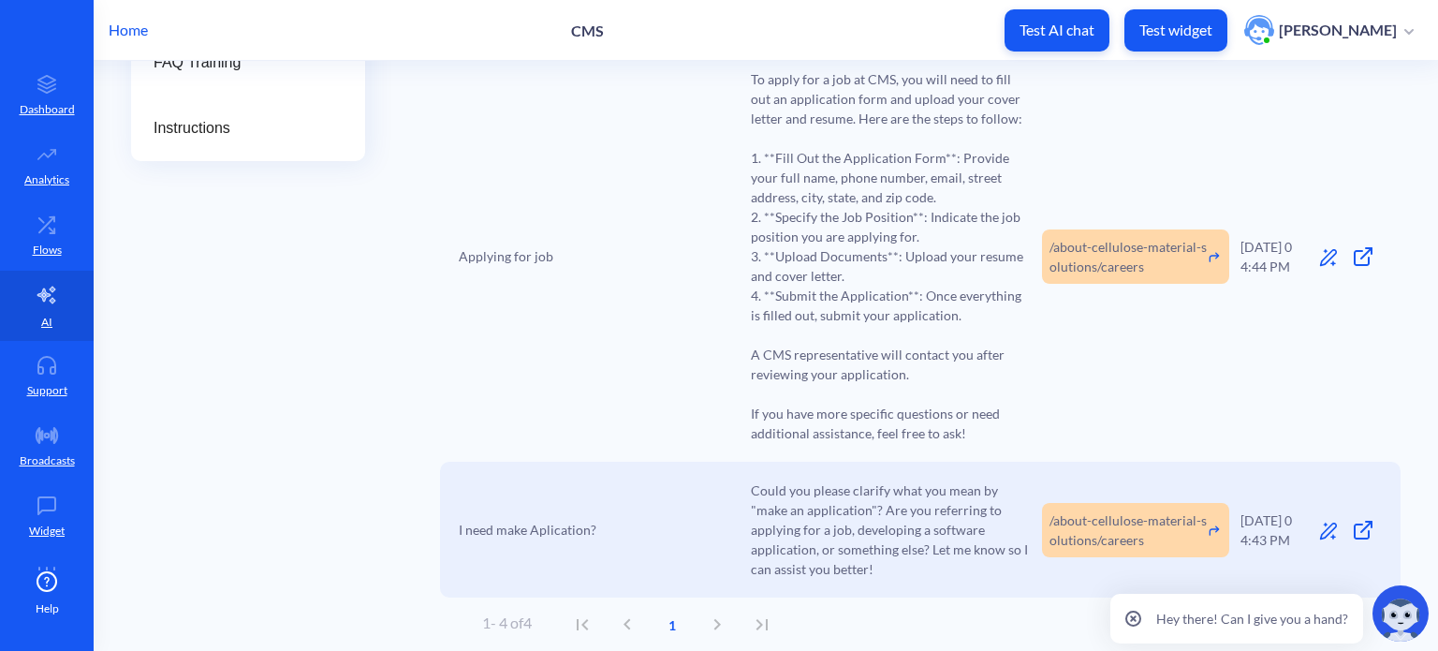
click at [142, 36] on p "Home" at bounding box center [128, 30] width 39 height 22
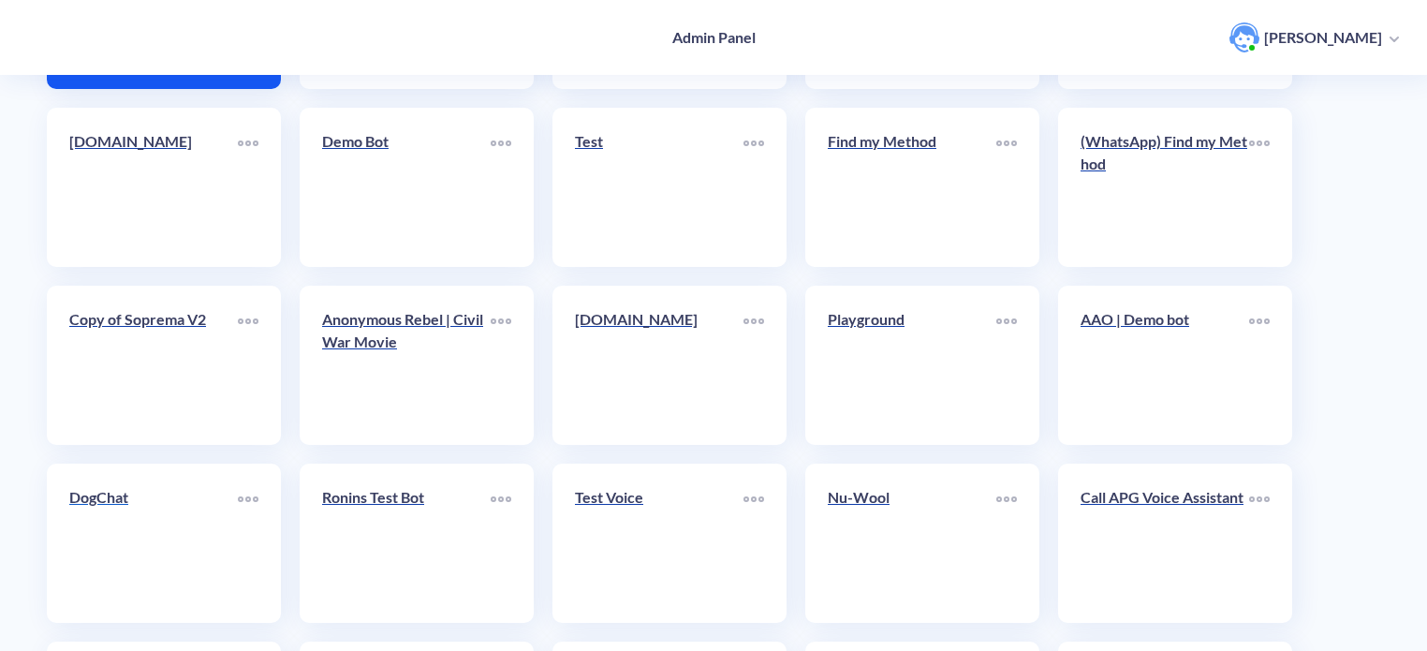
click at [186, 529] on link "DogChat" at bounding box center [153, 543] width 169 height 114
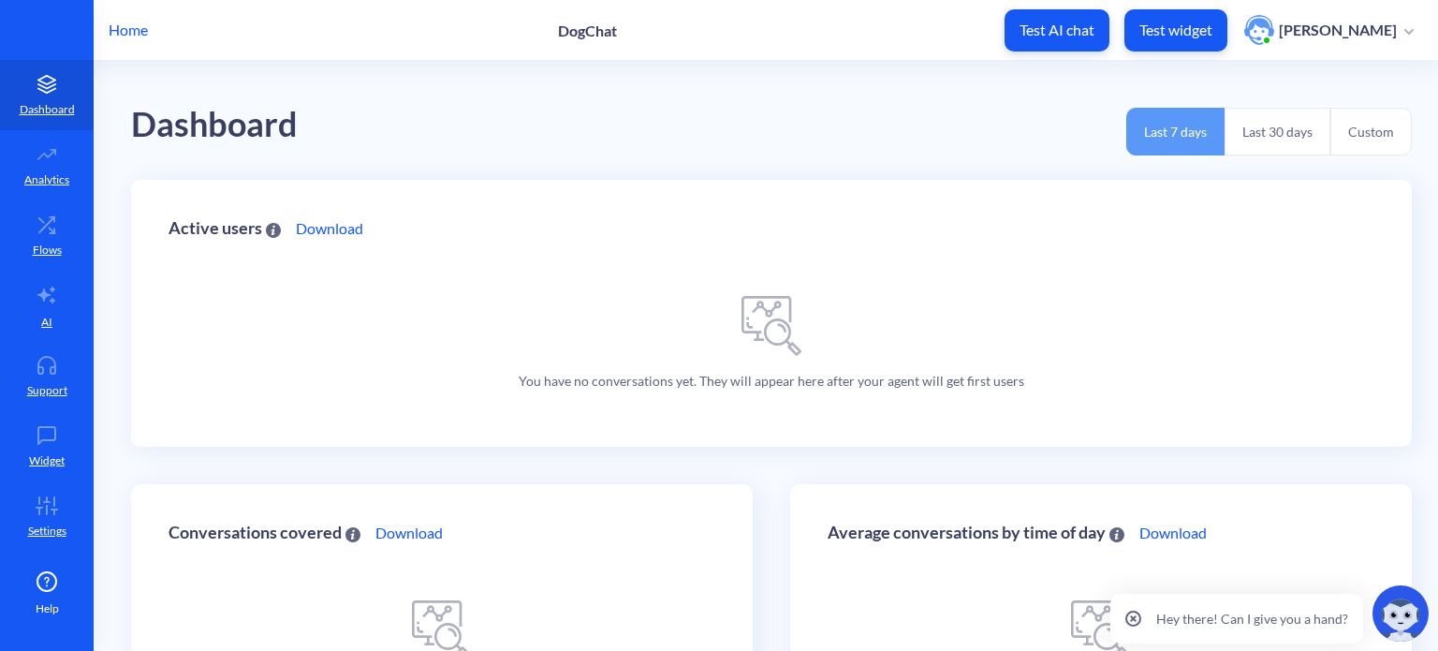
click at [143, 32] on p "Home" at bounding box center [128, 30] width 39 height 22
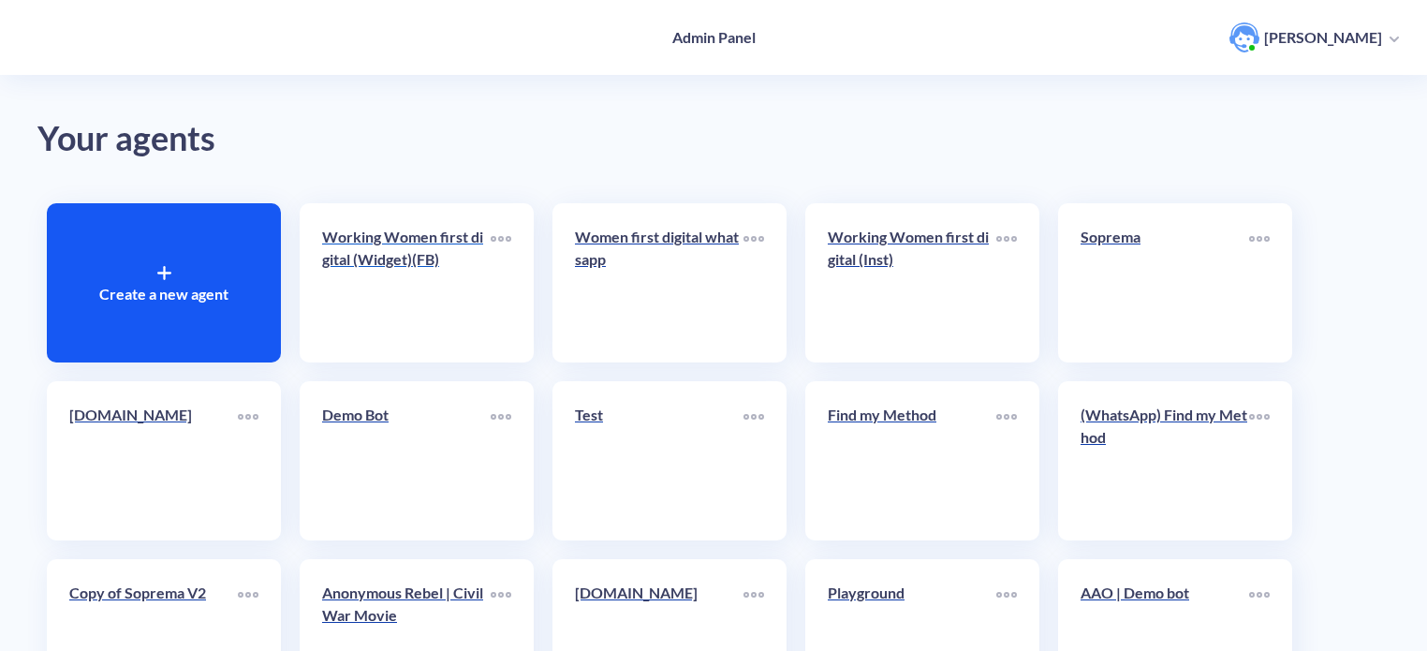
click at [352, 262] on p "Working Women first digital (Widget)(FB)" at bounding box center [406, 248] width 169 height 45
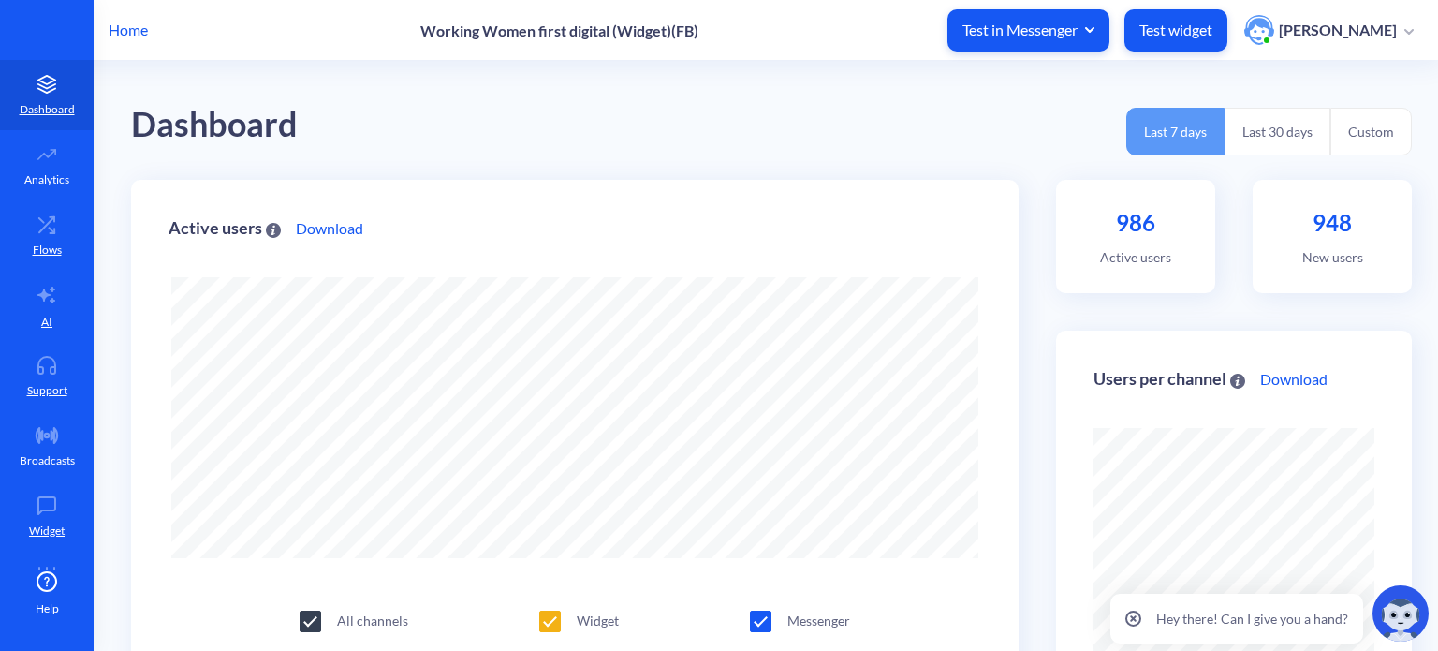
click at [146, 37] on p "Home" at bounding box center [128, 30] width 39 height 22
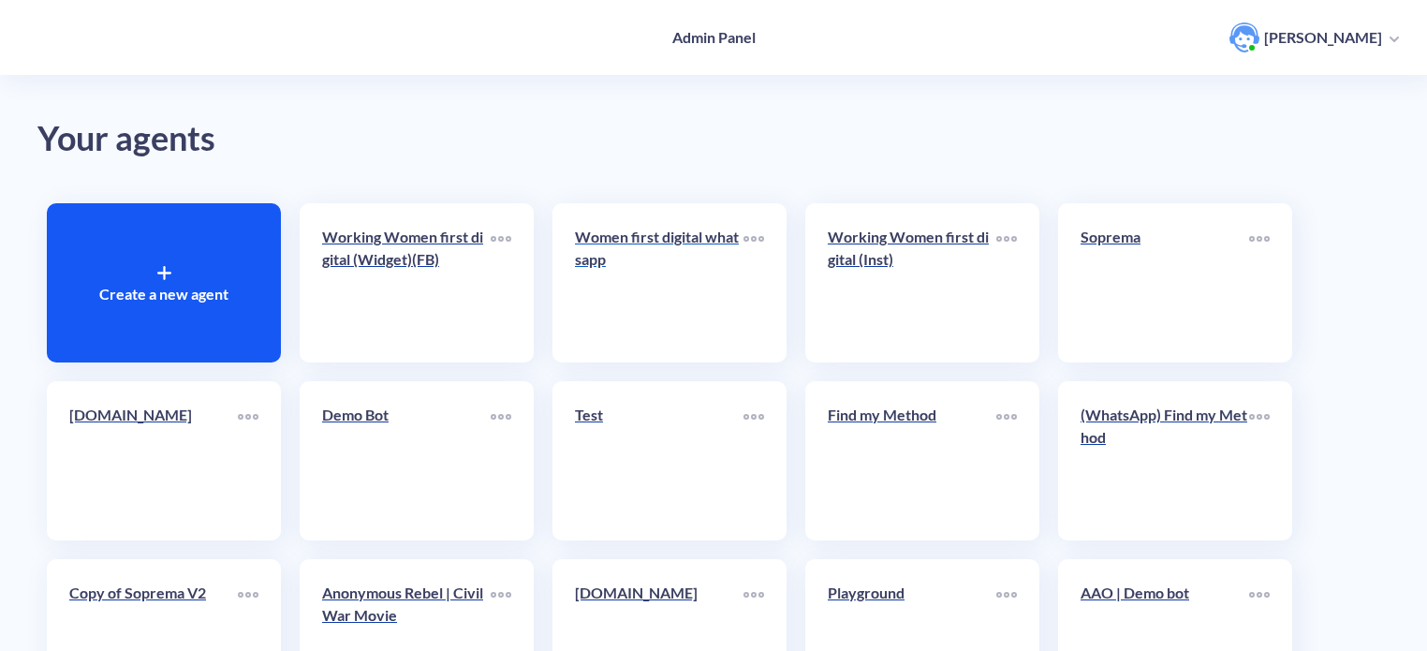
click at [620, 265] on p "Women first digital whatsapp" at bounding box center [659, 248] width 169 height 45
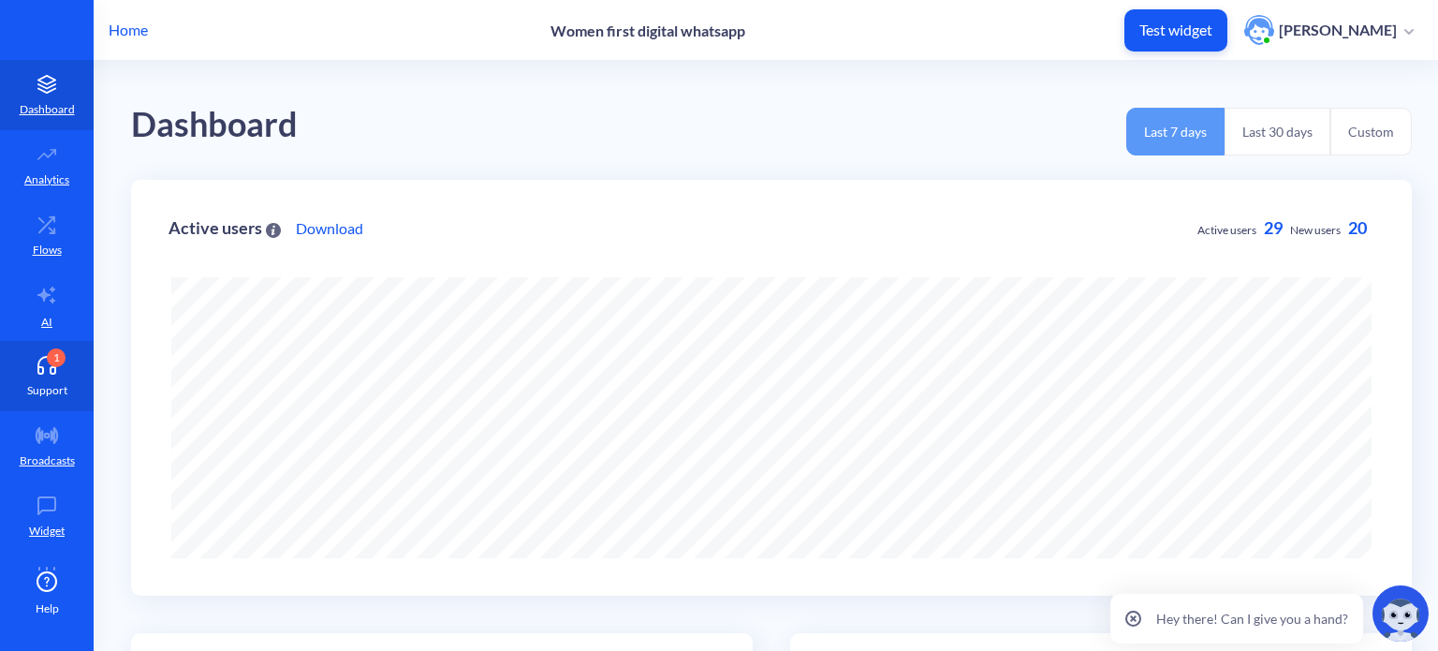
click at [34, 377] on link "1 Support" at bounding box center [47, 376] width 94 height 70
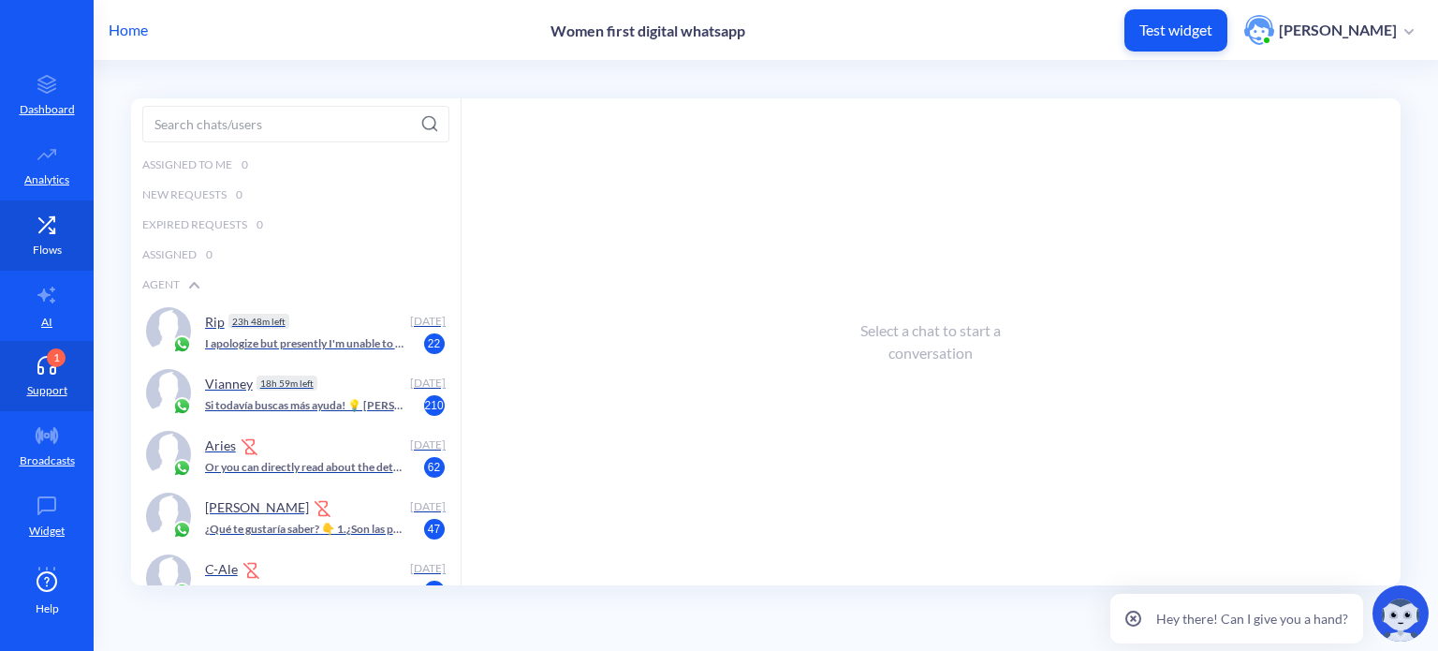
click at [47, 238] on link "Flows" at bounding box center [47, 235] width 94 height 70
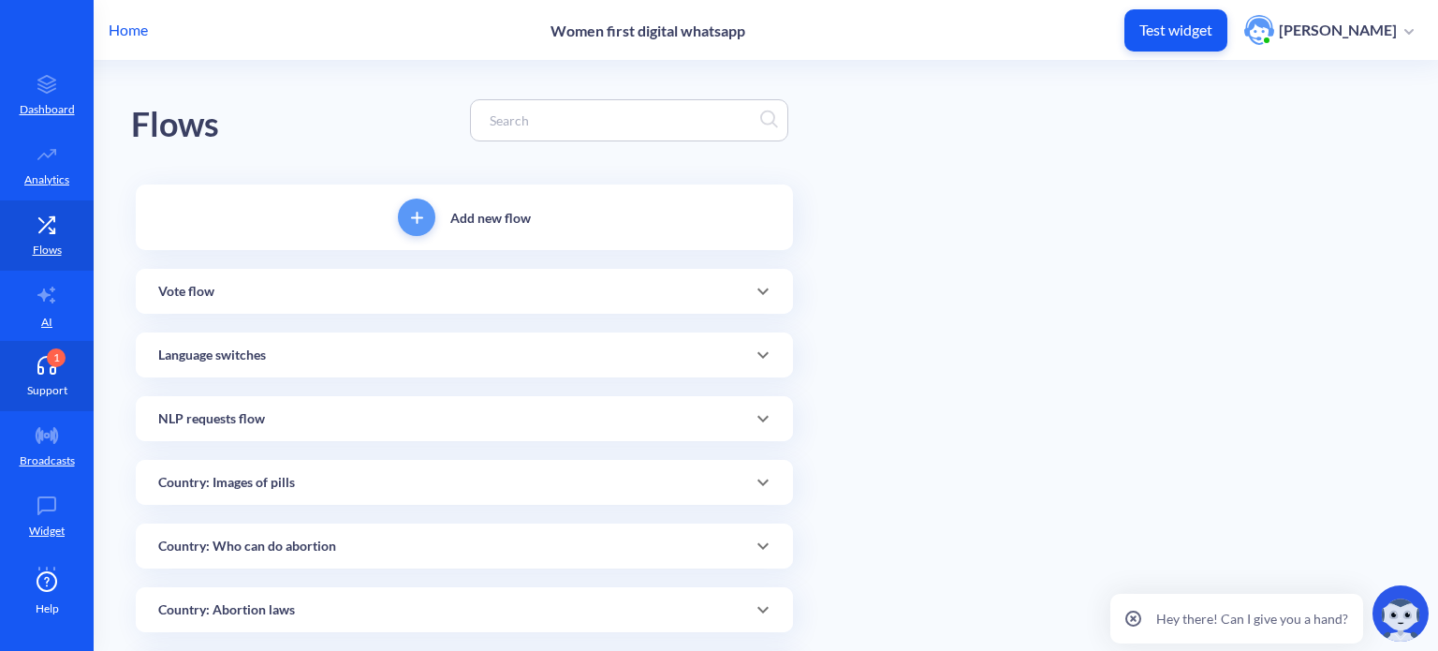
drag, startPoint x: 36, startPoint y: 360, endPoint x: 37, endPoint y: 345, distance: 15.1
click at [38, 361] on icon at bounding box center [46, 364] width 17 height 14
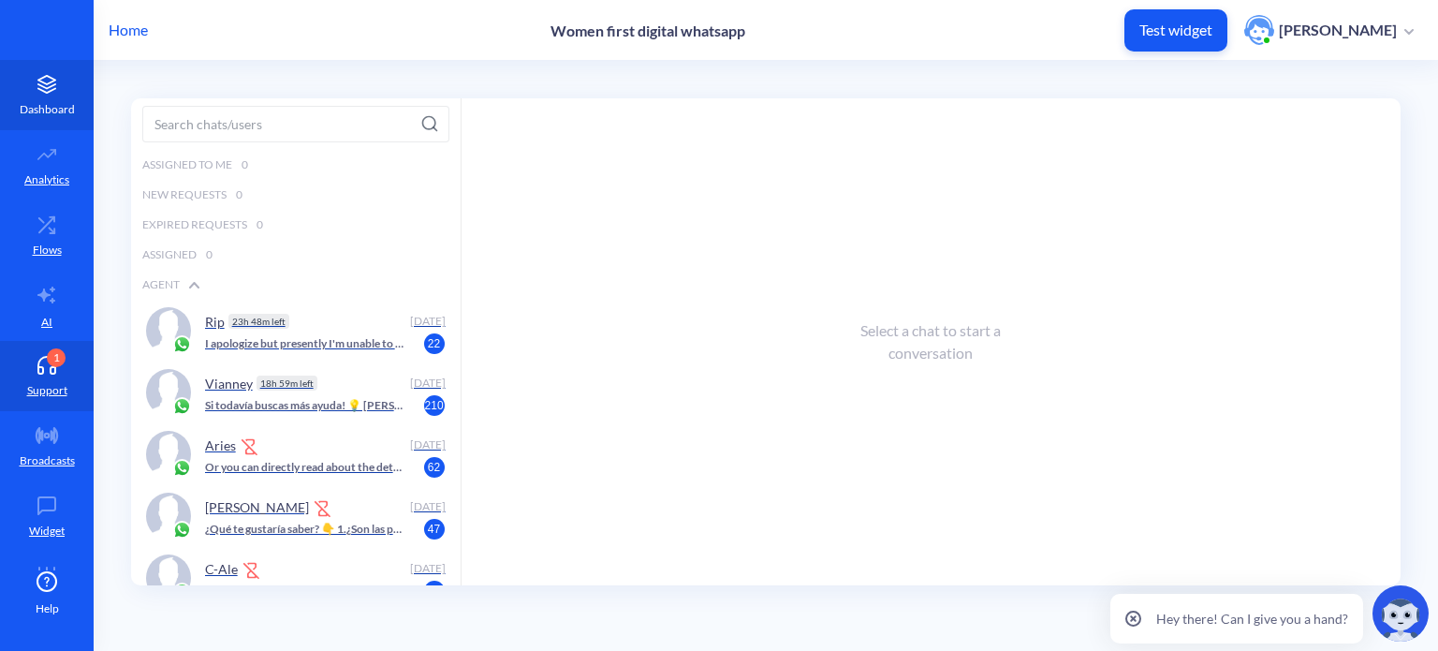
click at [44, 96] on link "Dashboard" at bounding box center [47, 95] width 94 height 70
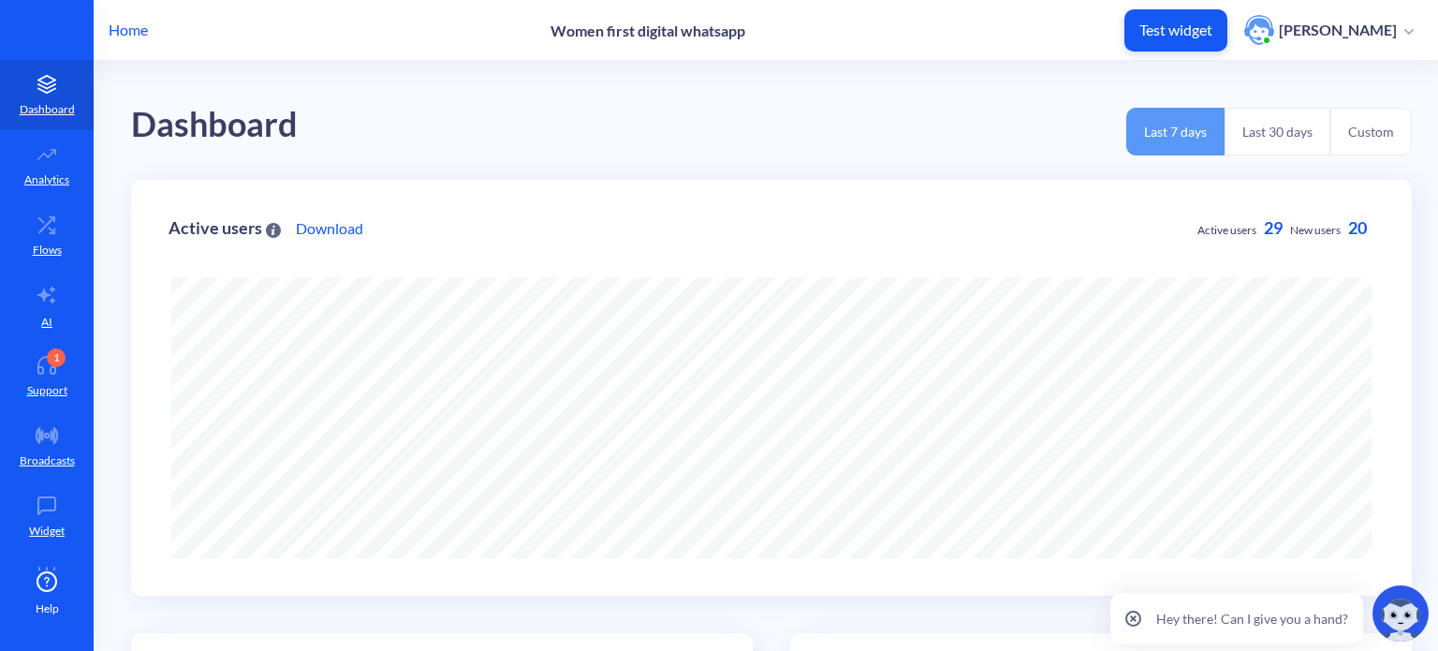
click at [127, 29] on p "Home" at bounding box center [128, 30] width 39 height 22
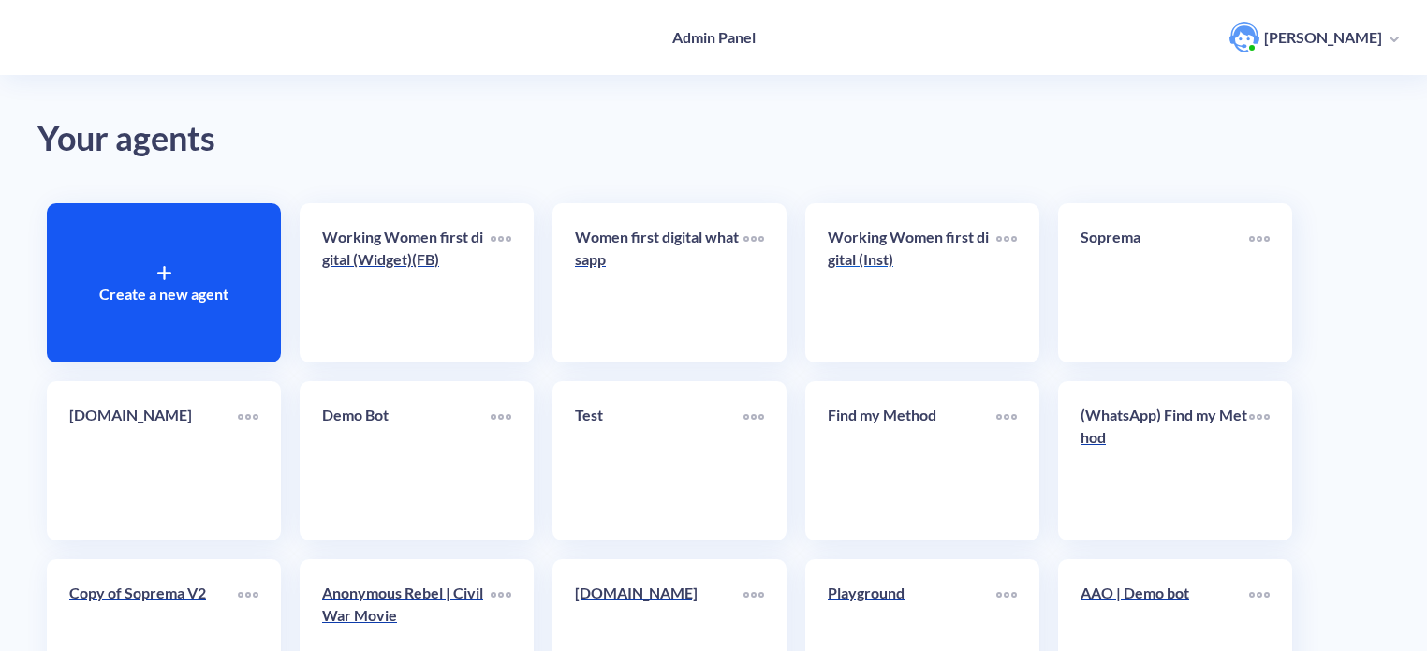
click at [920, 297] on link "Working Women first digital (Inst)" at bounding box center [912, 283] width 169 height 114
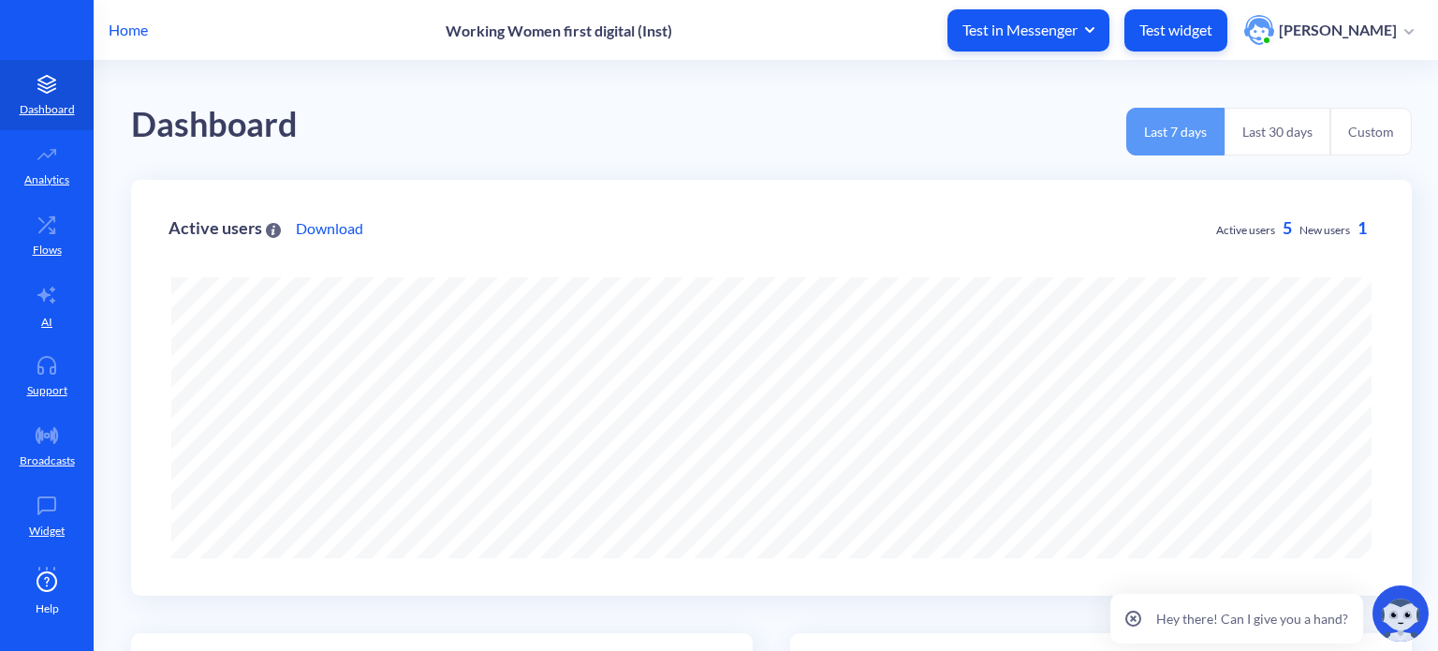
click at [131, 30] on p "Home" at bounding box center [128, 30] width 39 height 22
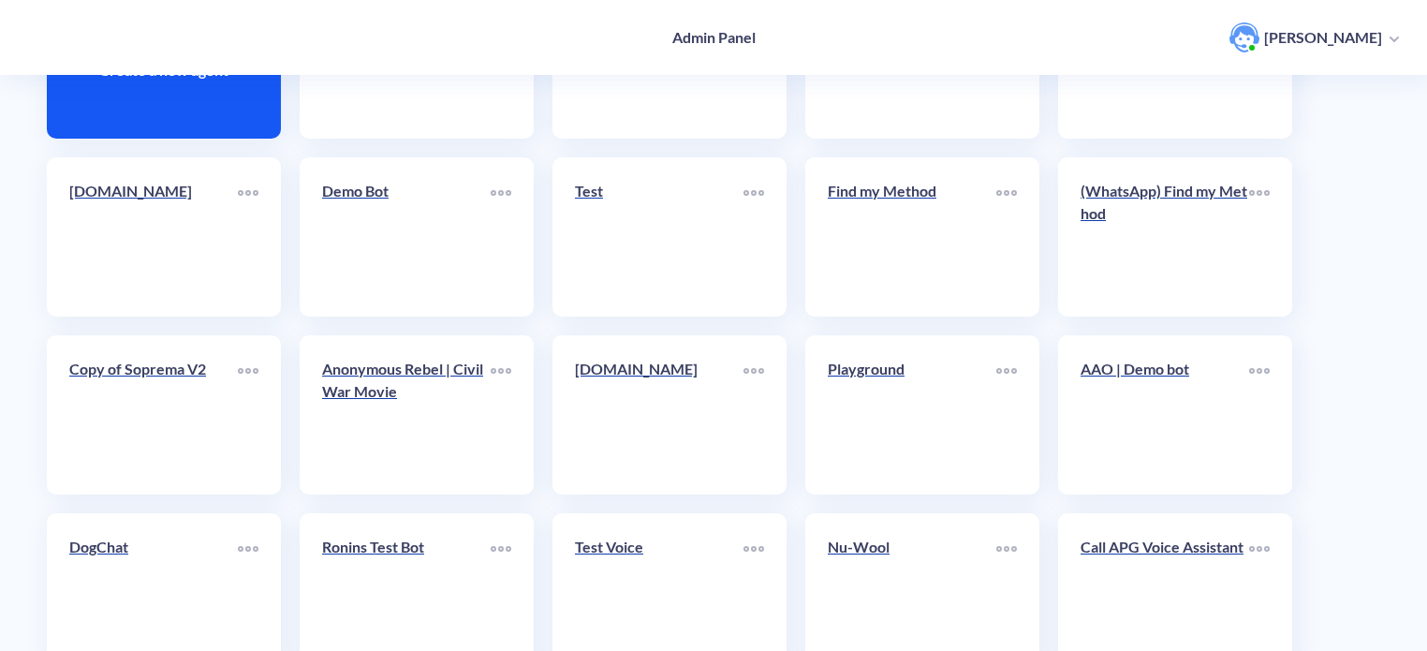
scroll to position [281, 0]
